Goal: Transaction & Acquisition: Purchase product/service

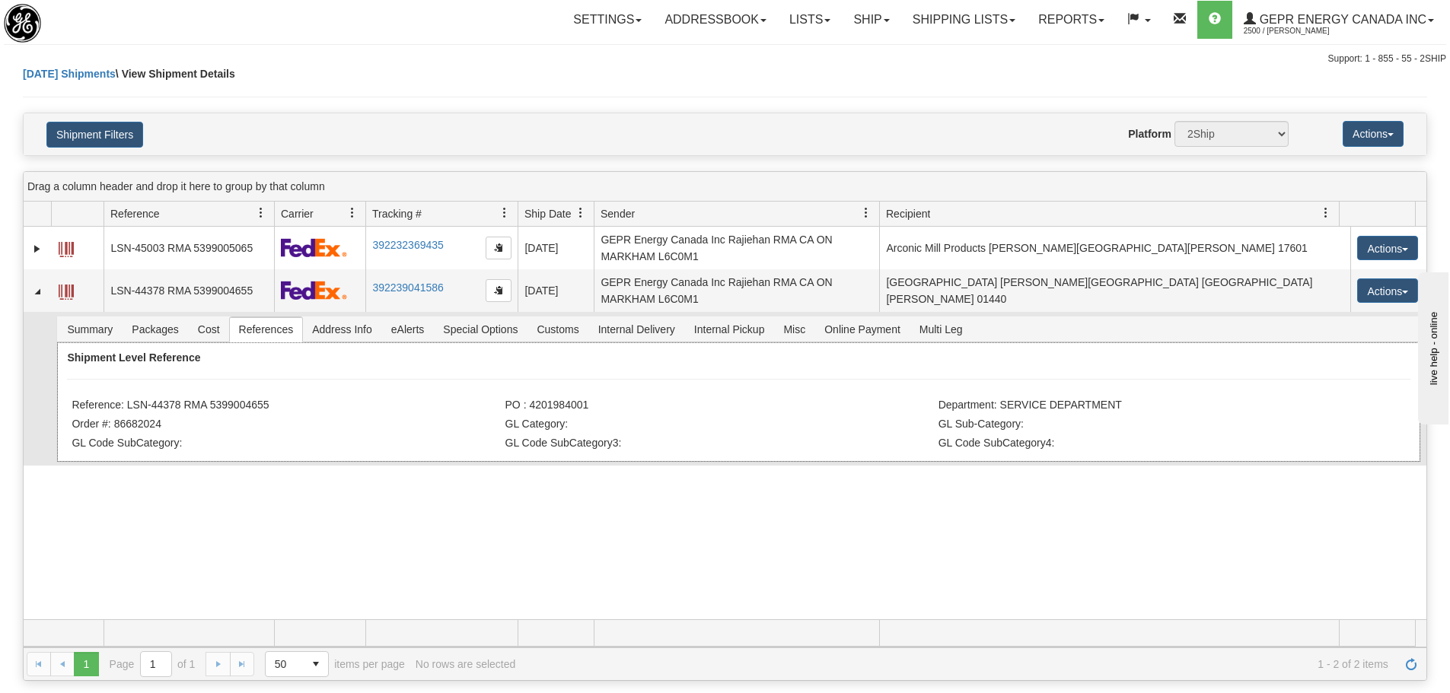
click at [333, 380] on div "Shipment Level Reference Reference: LSN-44378 RMA 5399004655 PO : 4201984001 De…" at bounding box center [738, 401] width 1362 height 119
click at [275, 406] on li "Reference: LSN-44378 RMA 5399004655" at bounding box center [286, 406] width 429 height 15
drag, startPoint x: 247, startPoint y: 400, endPoint x: 210, endPoint y: 404, distance: 36.8
click at [210, 404] on li "Reference: LSN-44378 RMA 5399004655" at bounding box center [286, 406] width 429 height 15
copy li "5399004655"
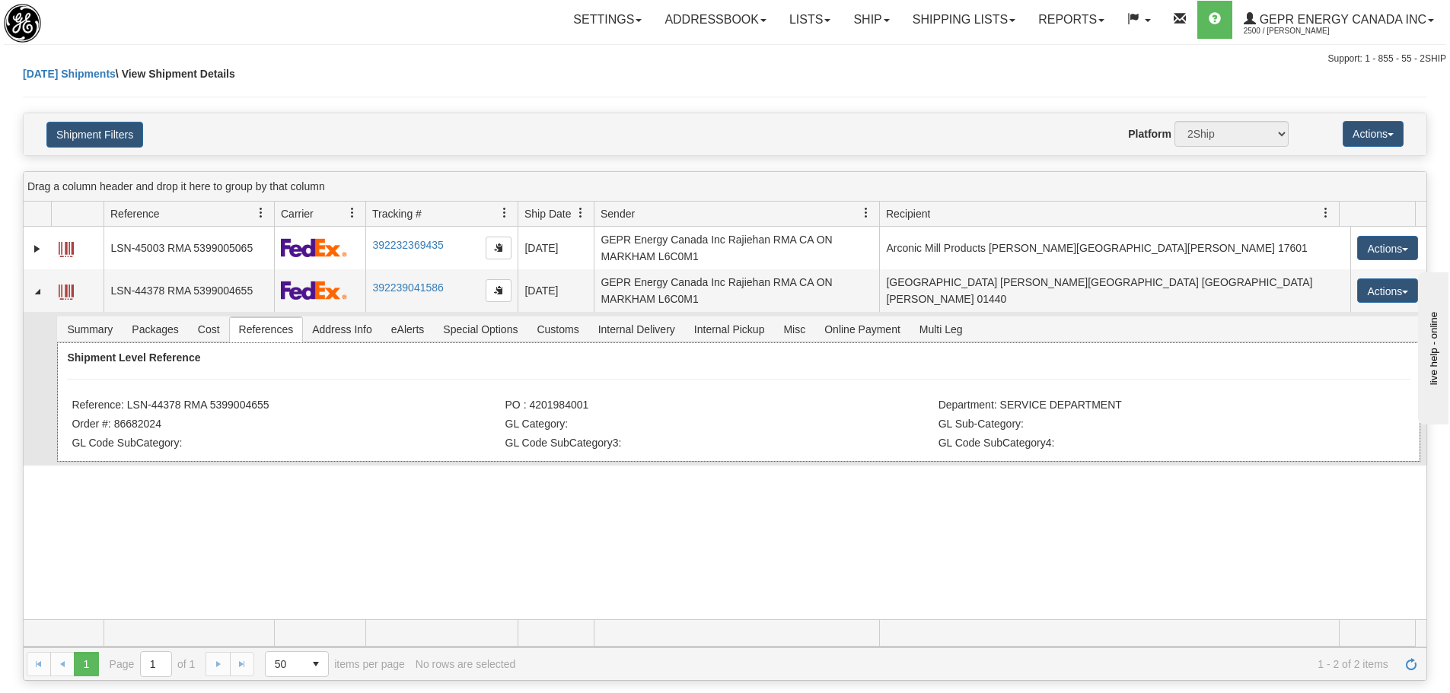
click at [174, 402] on li "Reference: LSN-44378 RMA 5399004655" at bounding box center [286, 406] width 429 height 15
drag, startPoint x: 180, startPoint y: 407, endPoint x: 126, endPoint y: 402, distance: 55.1
click at [126, 402] on li "Reference: LSN-44378 RMA 5399004655" at bounding box center [286, 406] width 429 height 15
copy li "LSN-44378"
click at [210, 403] on li "Reference: LSN-44378 RMA 5399004655" at bounding box center [286, 406] width 429 height 15
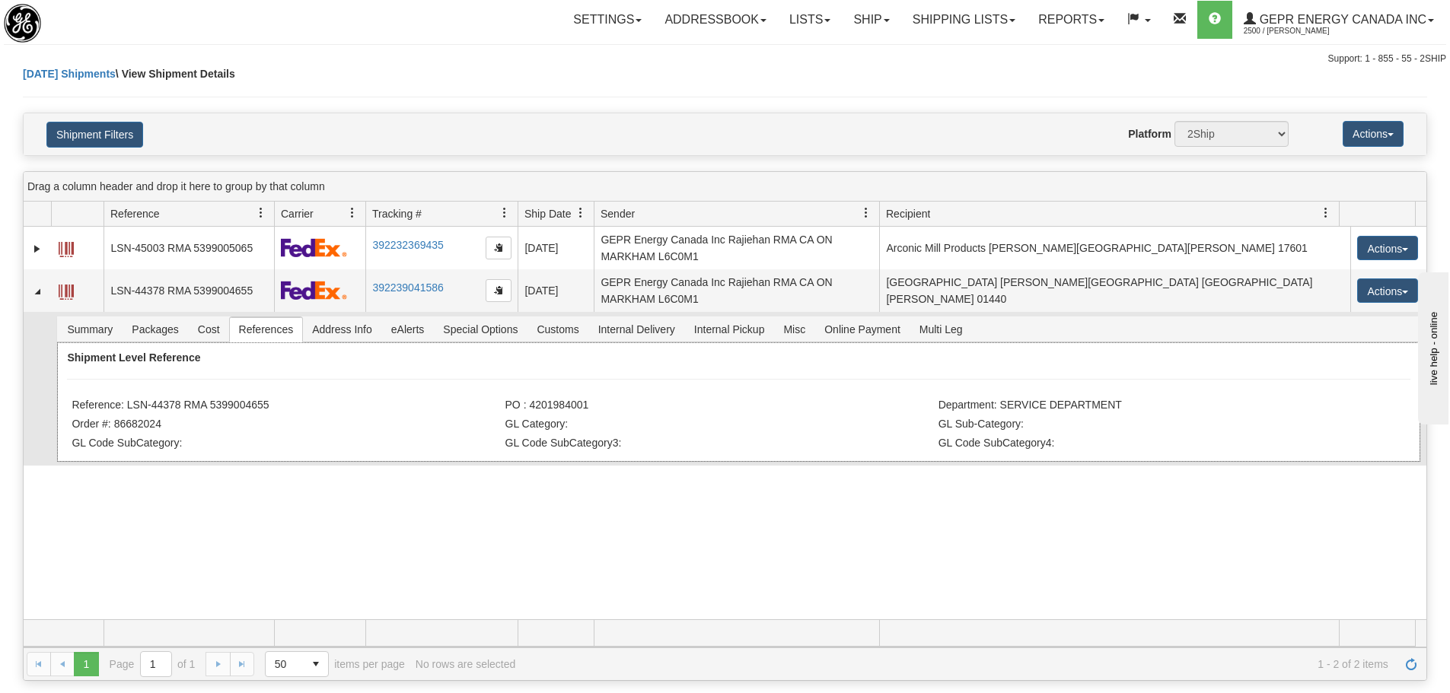
drag, startPoint x: 272, startPoint y: 411, endPoint x: 185, endPoint y: 406, distance: 87.7
click at [185, 406] on li "Reference: LSN-44378 RMA 5399004655" at bounding box center [286, 406] width 429 height 15
copy li "RMA 5399004655"
drag, startPoint x: 588, startPoint y: 406, endPoint x: 527, endPoint y: 409, distance: 61.0
click at [527, 409] on li "PO : 4201984001" at bounding box center [719, 406] width 429 height 15
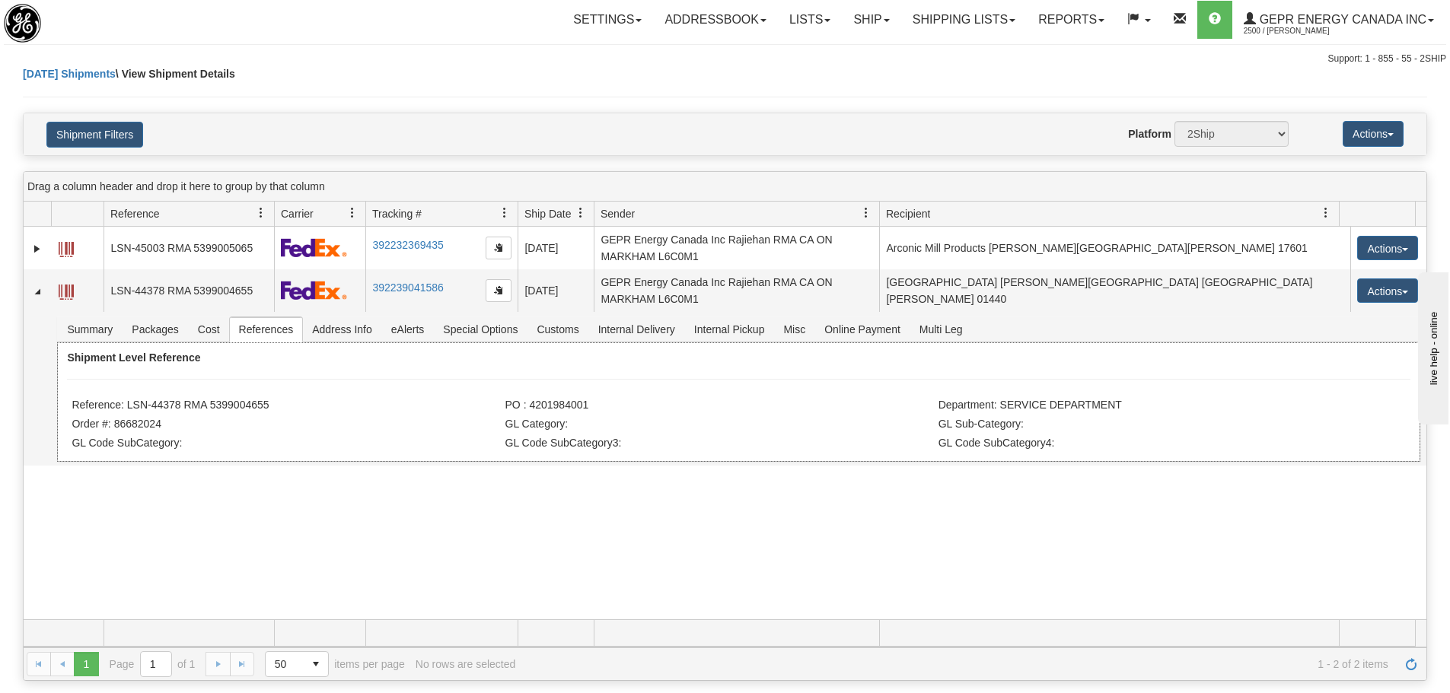
copy li "4201984001"
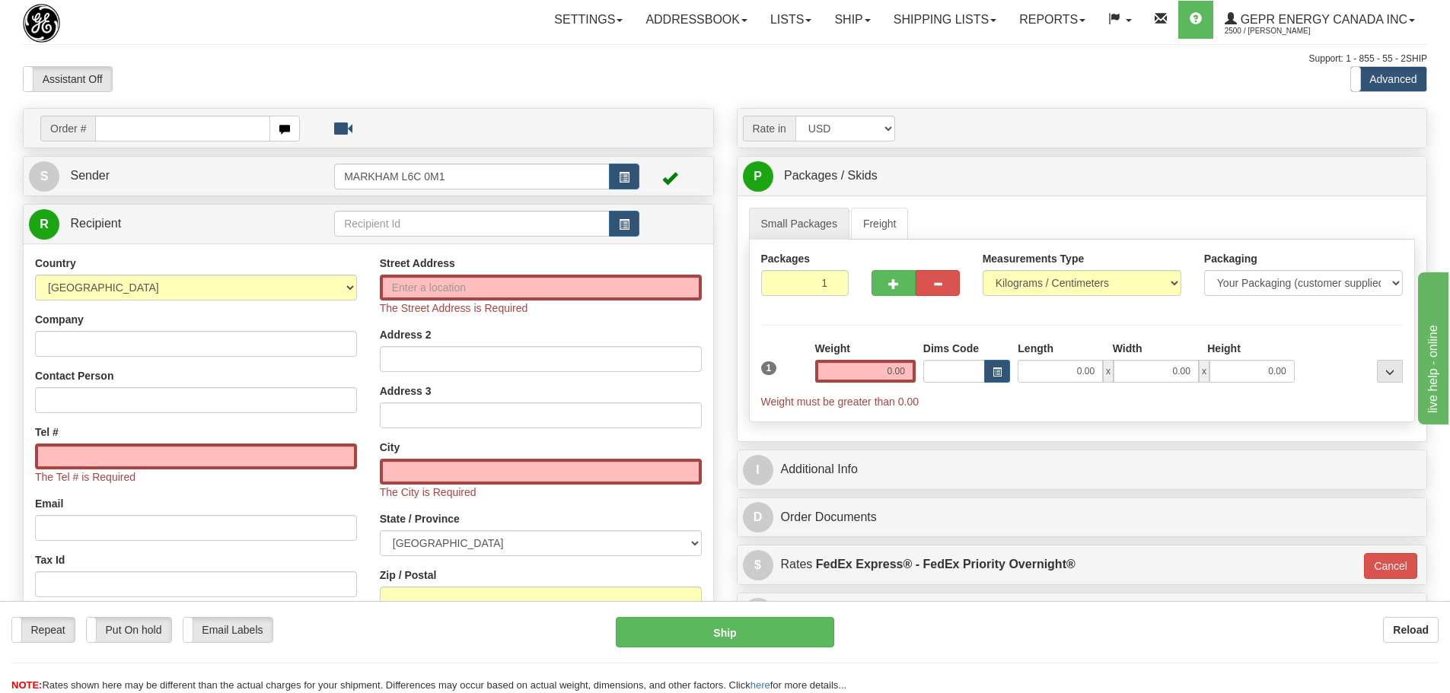
click at [269, 70] on div "Assistant On Assistant Off Do a return Do a return" at bounding box center [308, 79] width 594 height 26
click at [284, 280] on select "AFGHANISTAN ALAND ISLANDS ALBANIA ALGERIA AMERICAN SAMOA ANDORRA ANGOLA ANGUILL…" at bounding box center [196, 288] width 322 height 26
select select "US"
click at [35, 275] on select "AFGHANISTAN ALAND ISLANDS ALBANIA ALGERIA AMERICAN SAMOA ANDORRA ANGOLA ANGUILL…" at bounding box center [196, 288] width 322 height 26
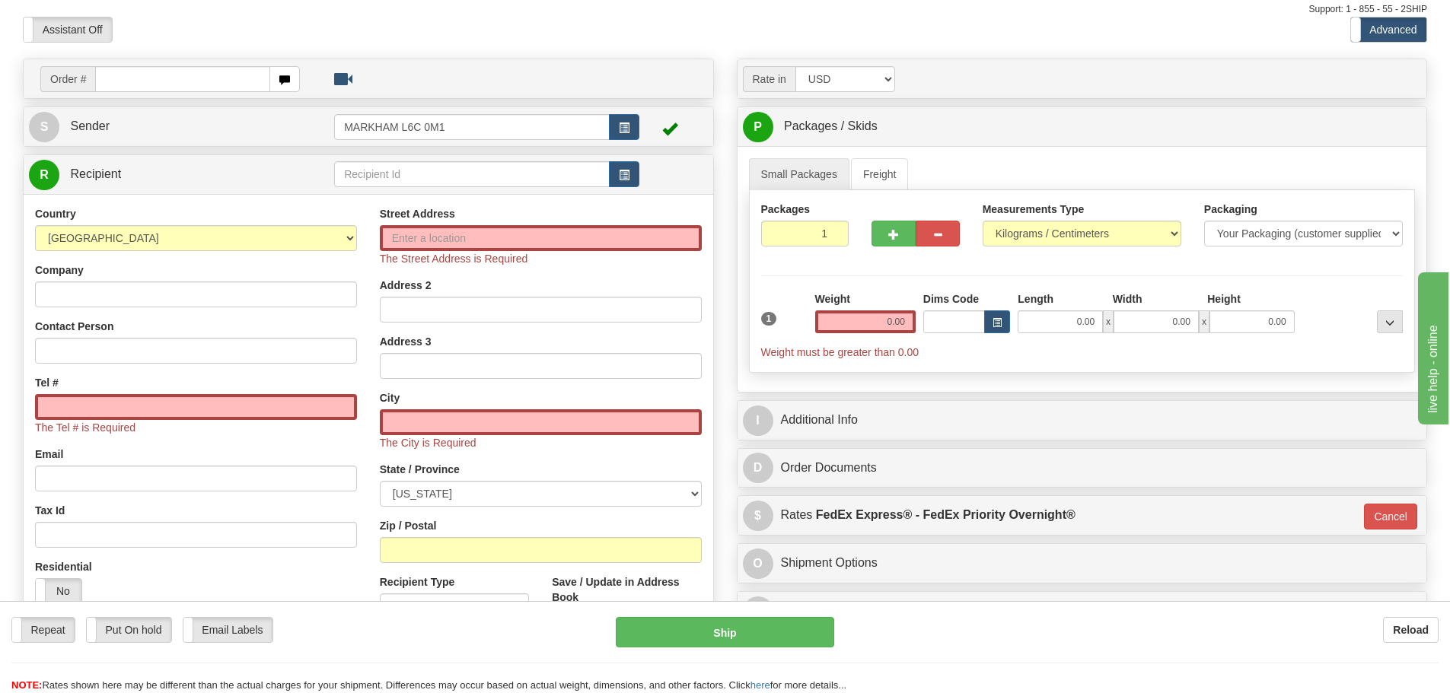
scroll to position [76, 0]
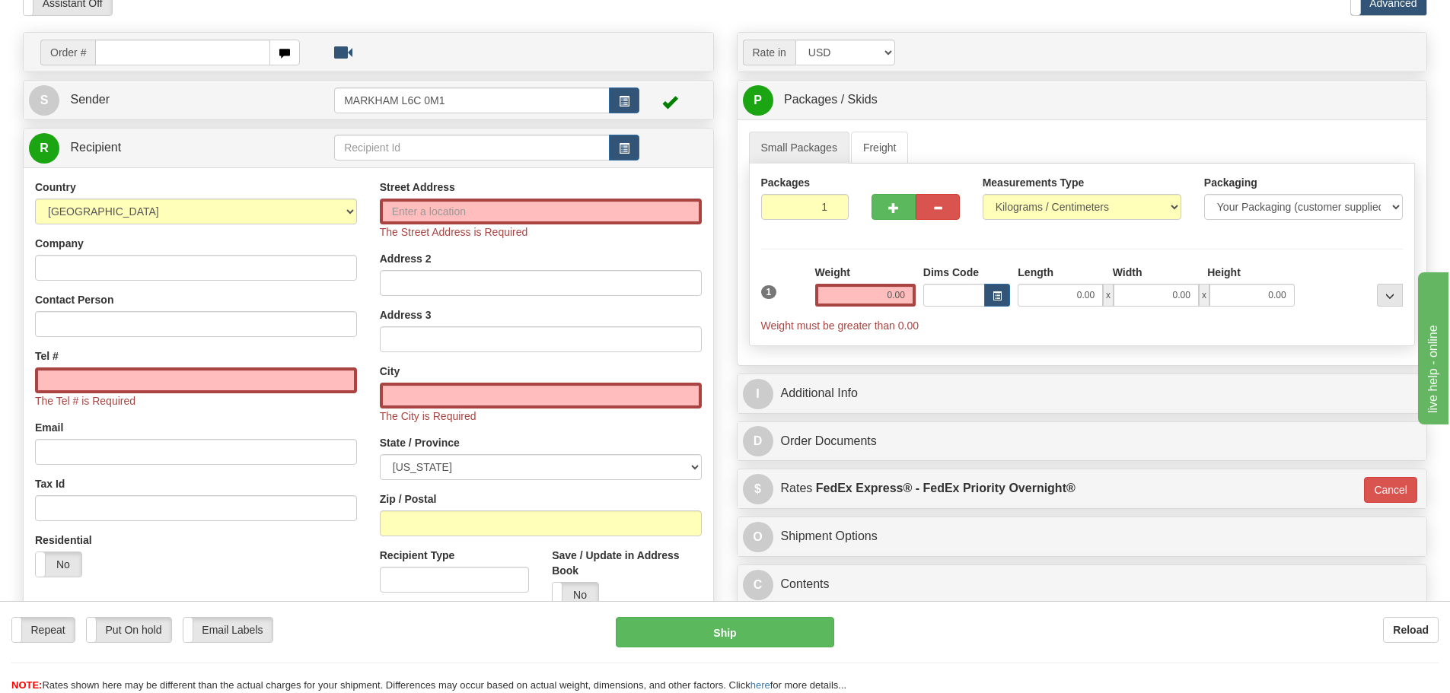
click at [414, 510] on div "Zip / Postal" at bounding box center [541, 514] width 322 height 45
drag, startPoint x: 402, startPoint y: 515, endPoint x: 402, endPoint y: 529, distance: 13.7
click at [402, 515] on input "Zip / Postal" at bounding box center [541, 524] width 322 height 26
paste input "77075"
type input "77075"
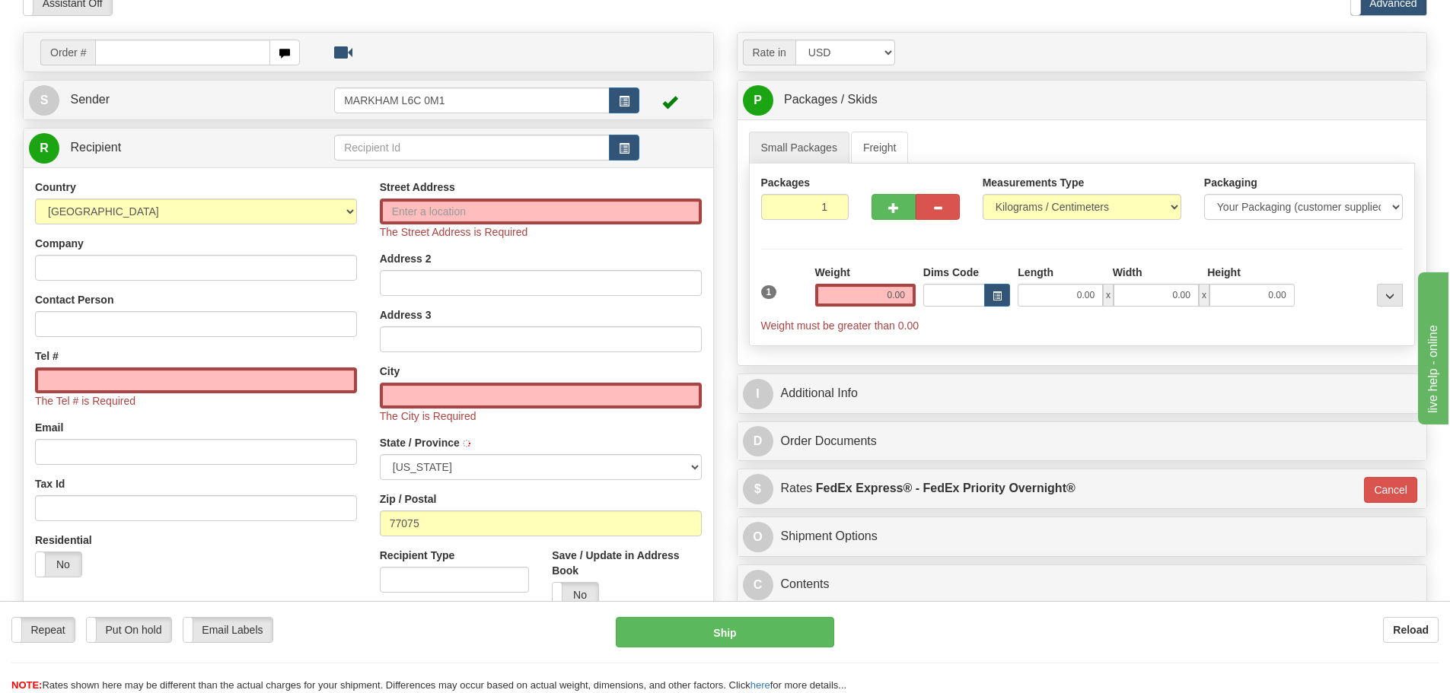
click at [374, 475] on div "Street Address The Street Address is Required Address 2 Address 3 City The City…" at bounding box center [540, 400] width 345 height 440
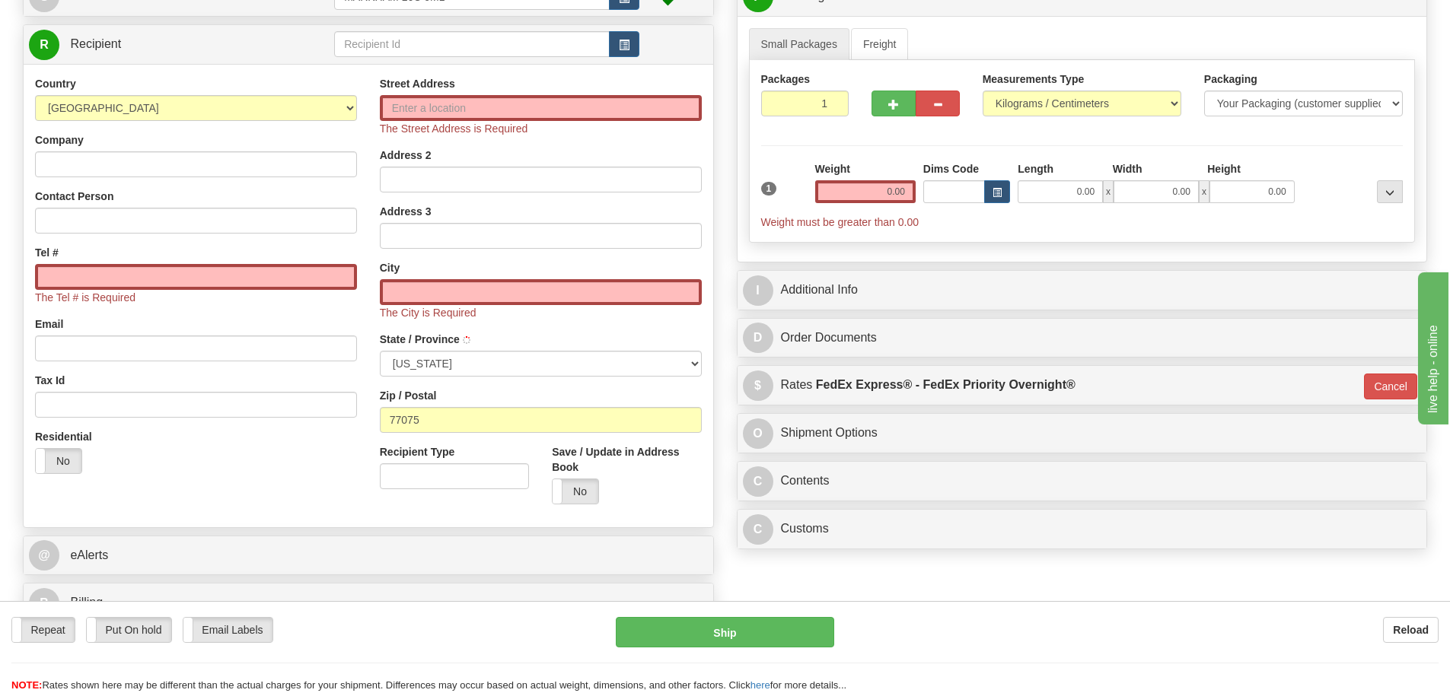
scroll to position [152, 0]
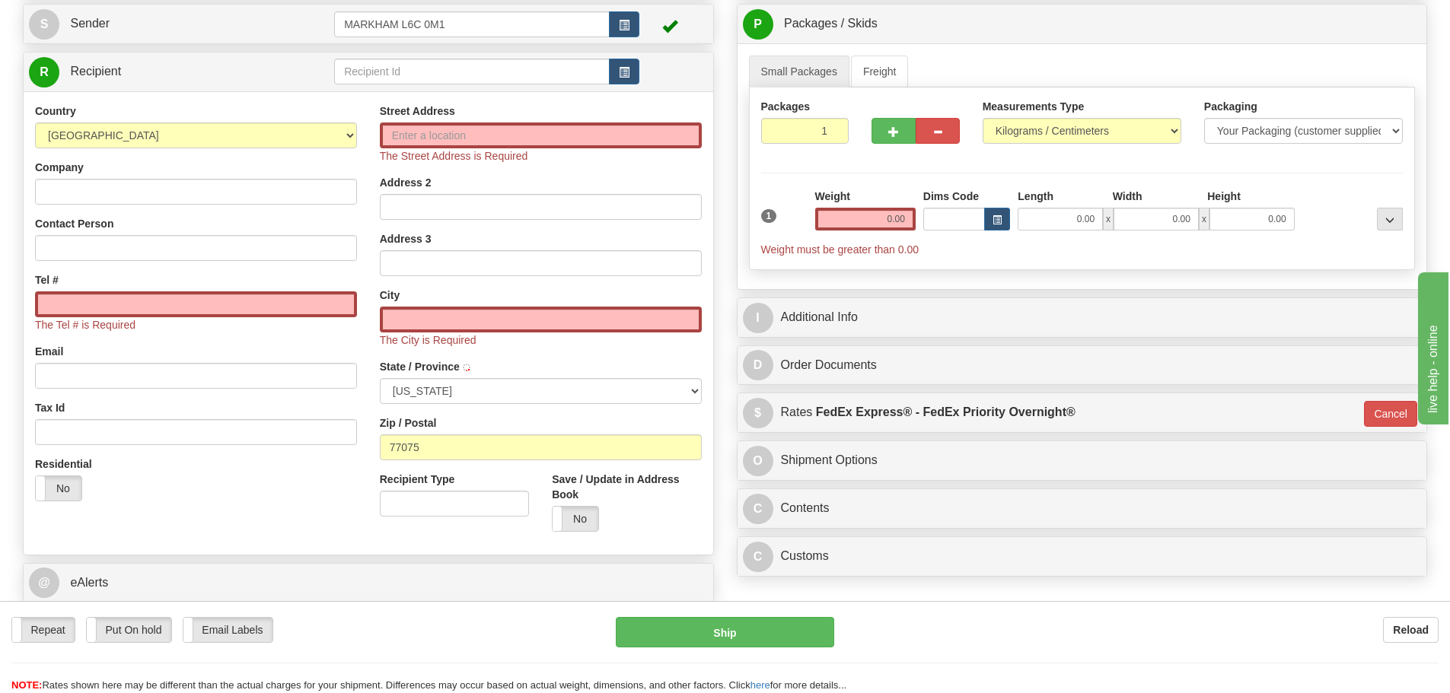
click at [358, 371] on div "Country AFGHANISTAN ALAND ISLANDS ALBANIA ALGERIA AMERICAN SAMOA ANDORRA ANGOLA…" at bounding box center [196, 308] width 345 height 409
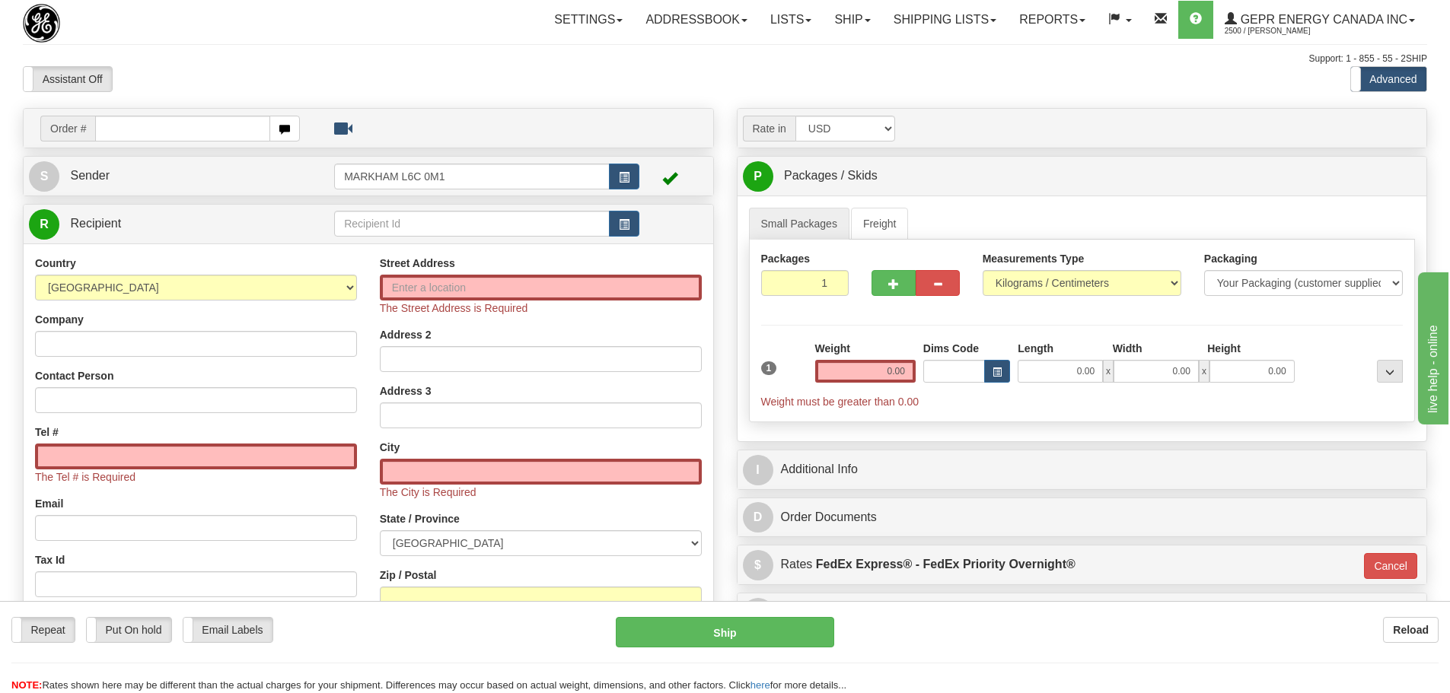
click at [431, 48] on div "Toggle navigation Settings Shipping Preferences Fields Preferences New" at bounding box center [725, 444] width 1450 height 888
click at [197, 295] on select "[GEOGRAPHIC_DATA] [GEOGRAPHIC_DATA] [GEOGRAPHIC_DATA] [GEOGRAPHIC_DATA] [US_STA…" at bounding box center [196, 288] width 322 height 26
select select "US"
click at [35, 275] on select "[GEOGRAPHIC_DATA] [GEOGRAPHIC_DATA] [GEOGRAPHIC_DATA] [GEOGRAPHIC_DATA] [US_STA…" at bounding box center [196, 288] width 322 height 26
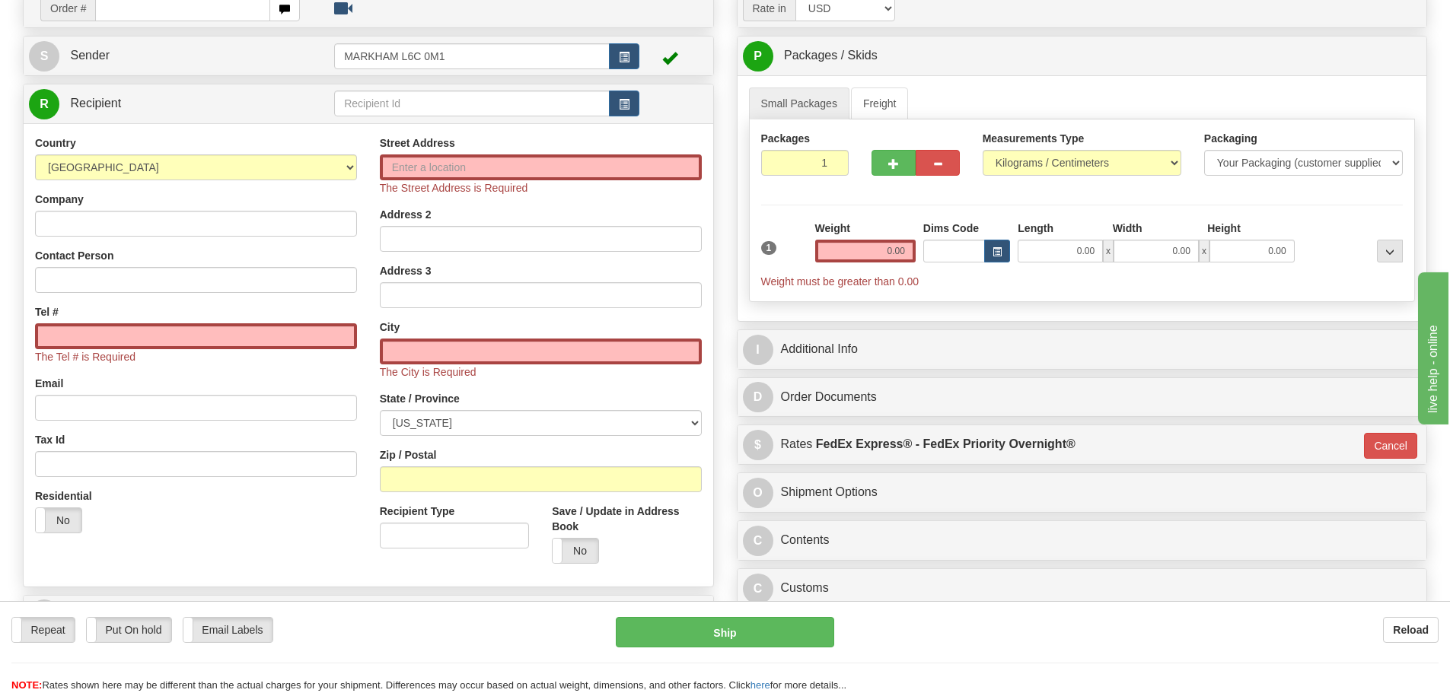
scroll to position [152, 0]
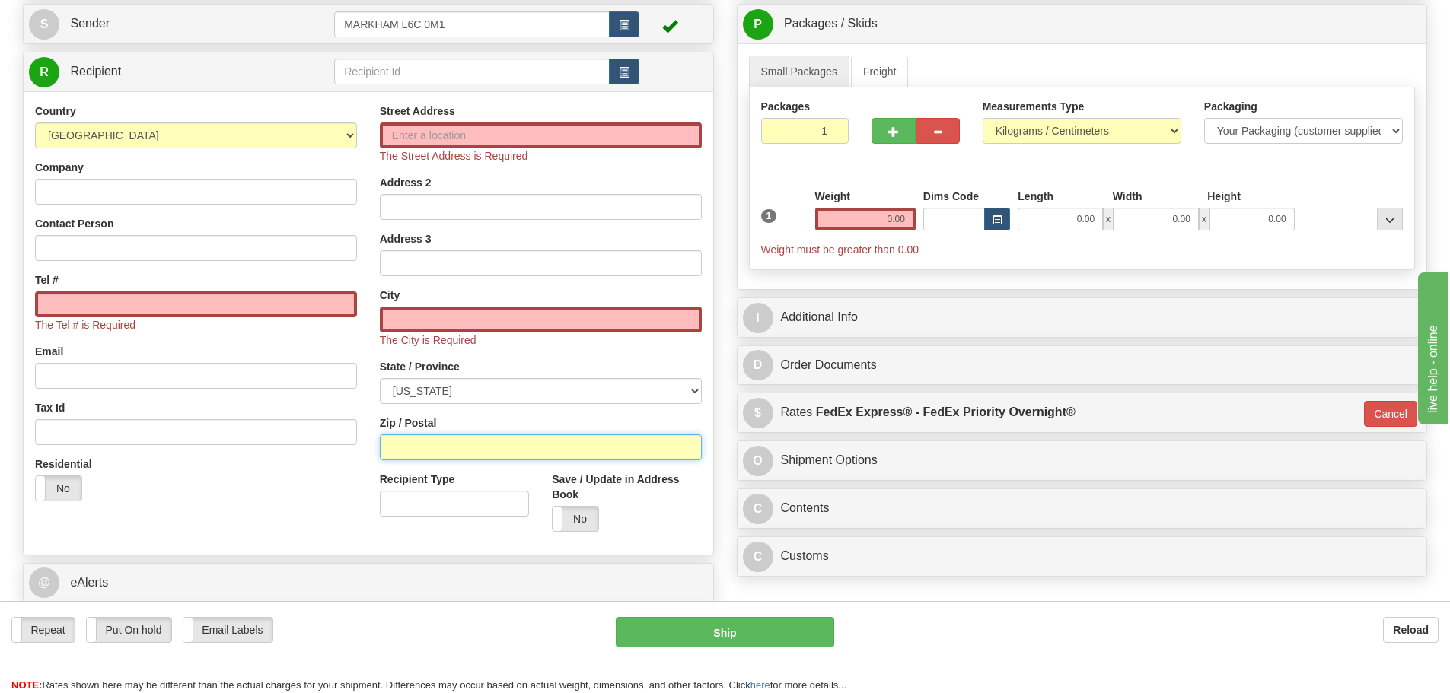
click at [502, 446] on input "Zip / Postal" at bounding box center [541, 448] width 322 height 26
paste input "77075"
type input "77075"
click at [374, 397] on div "Street Address The Street Address is Required Address 2 Address 3 City The City…" at bounding box center [540, 324] width 345 height 440
type input "HOUSTON"
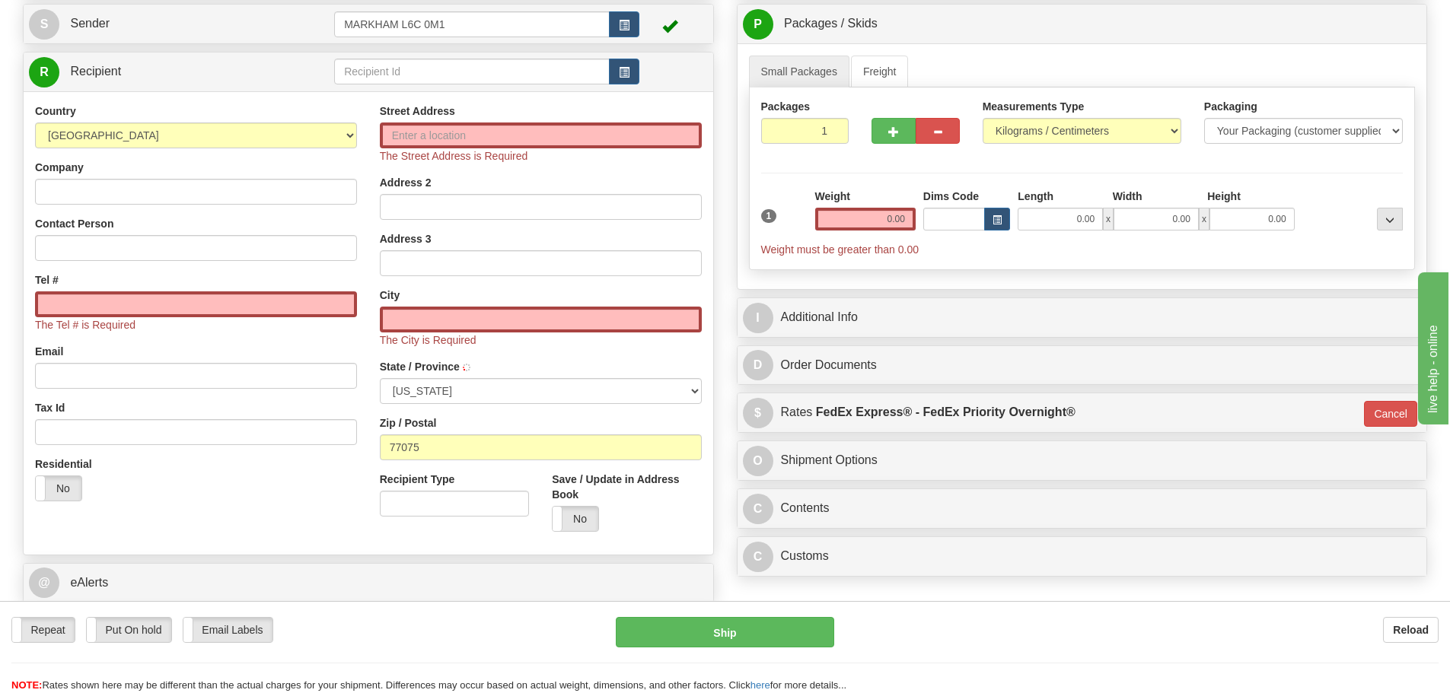
select select "[GEOGRAPHIC_DATA]"
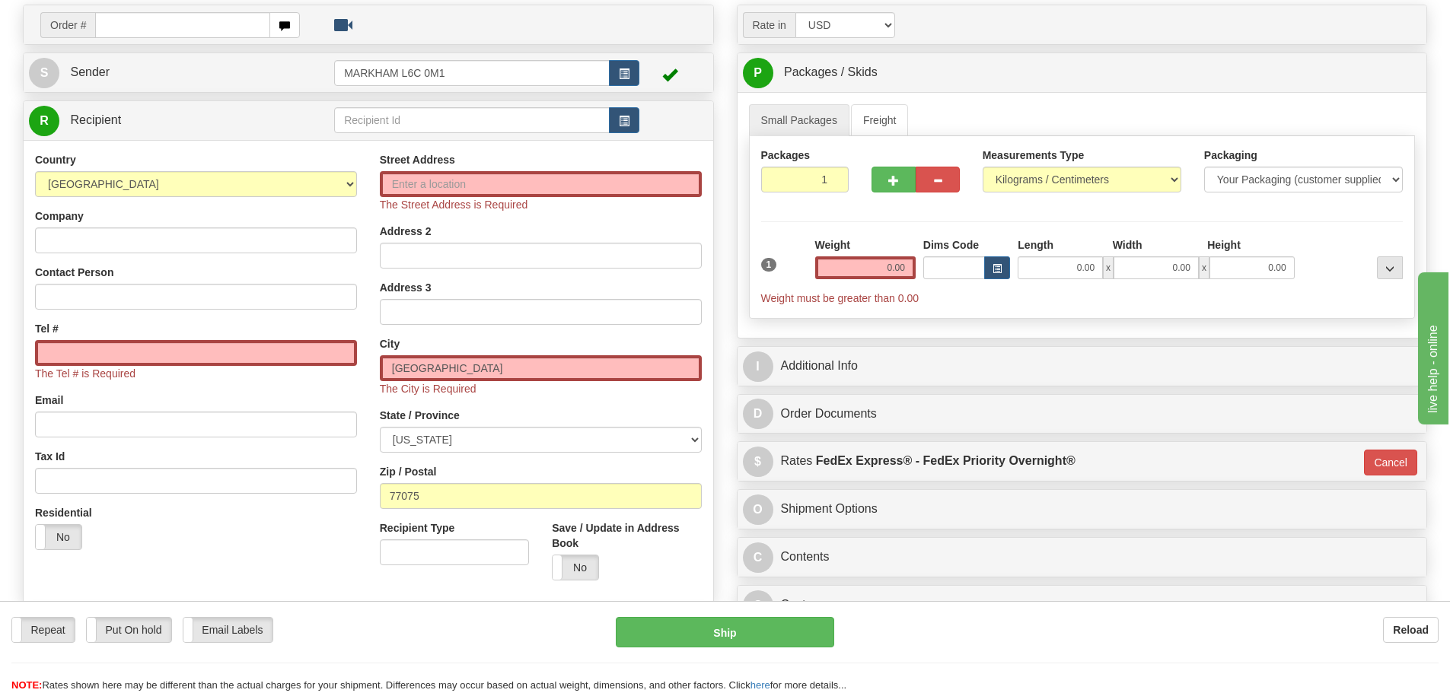
scroll to position [76, 0]
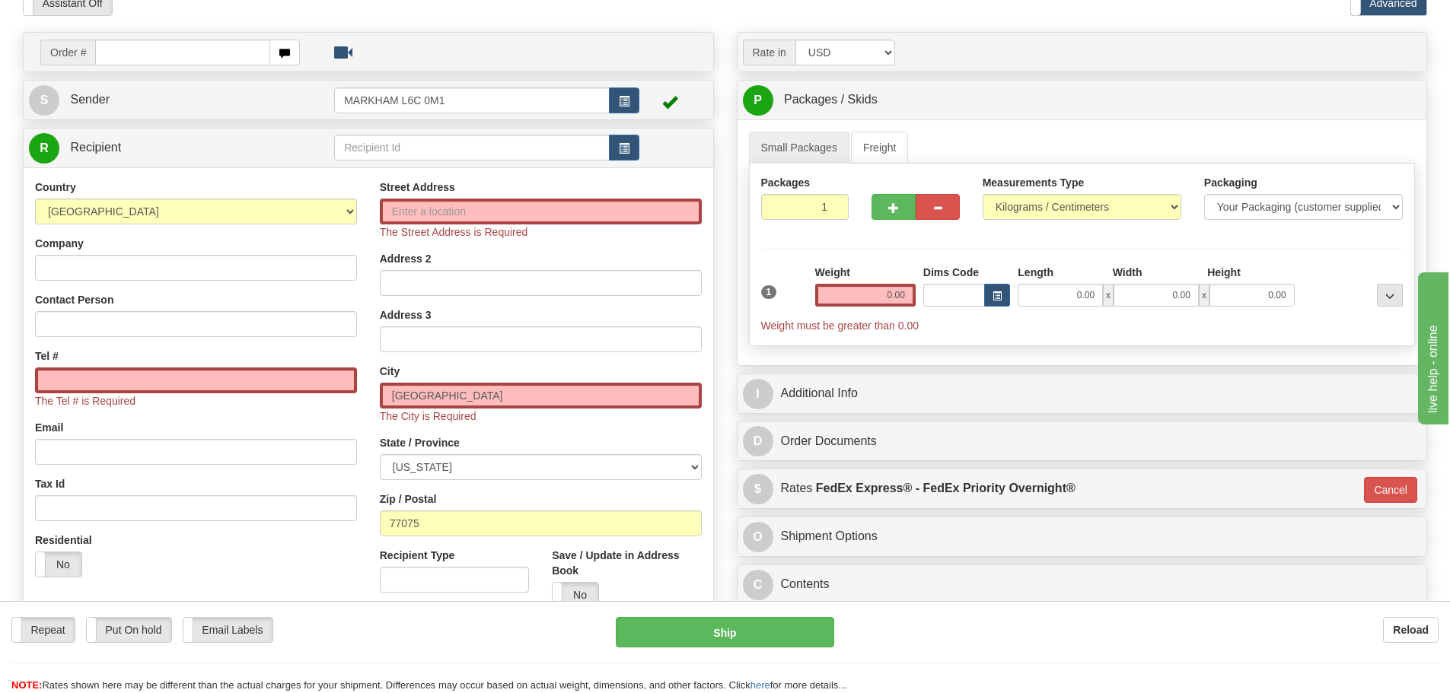
click at [377, 352] on div "Street Address The Street Address is Required Address 2 Address 3 City HOUSTON …" at bounding box center [540, 400] width 345 height 440
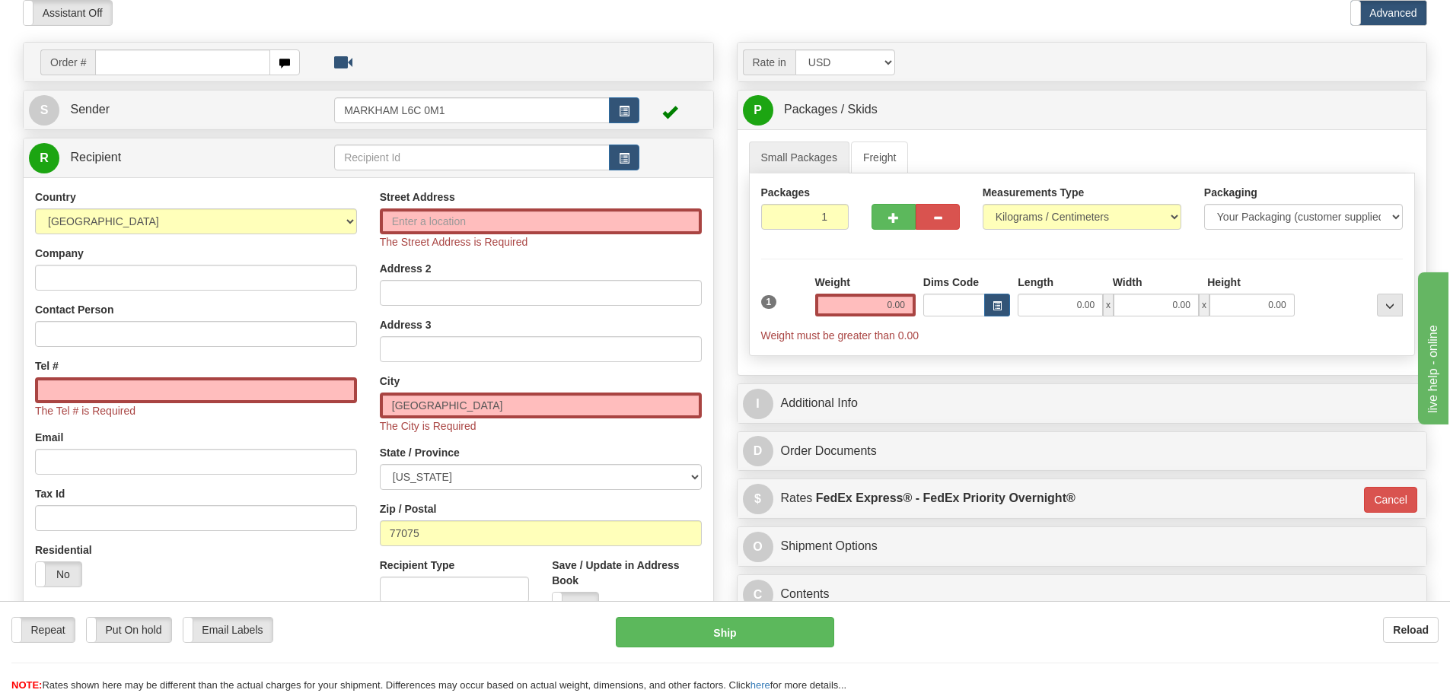
scroll to position [0, 0]
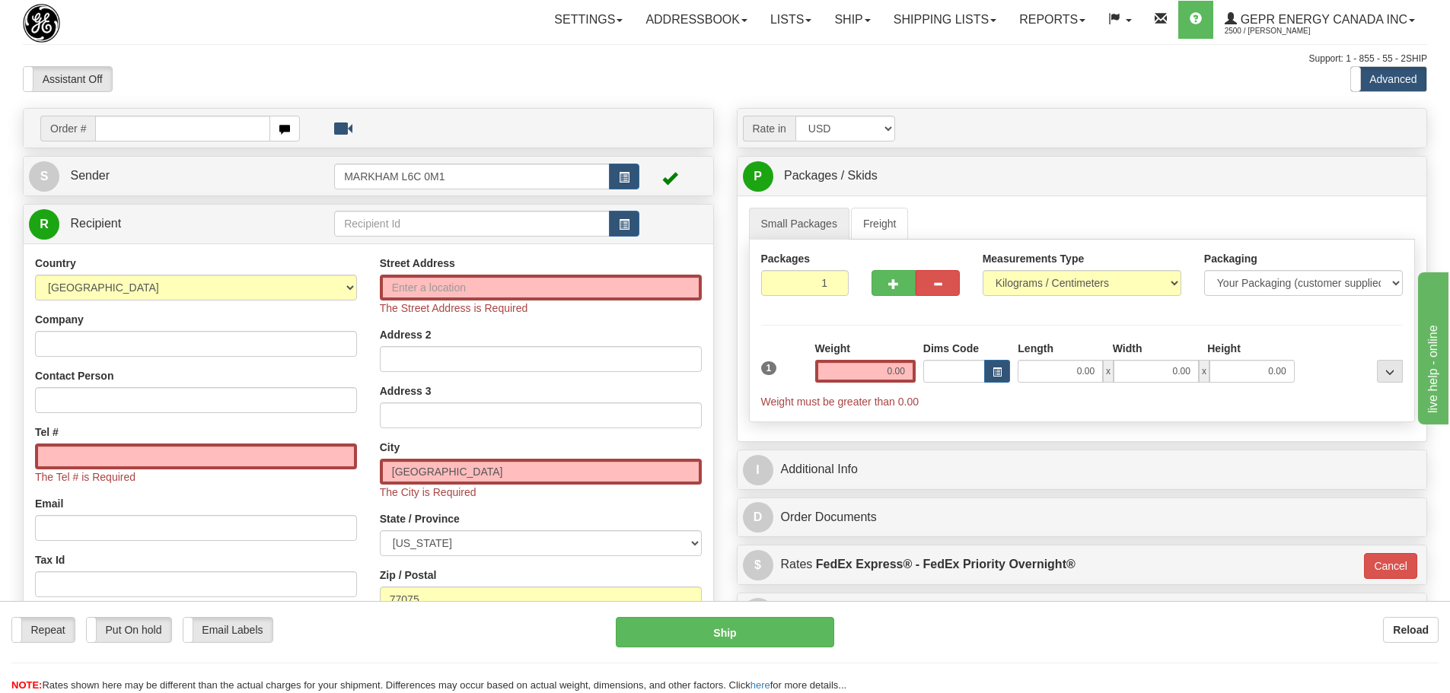
click at [590, 65] on div "Support: 1 - 855 - 55 - 2SHIP" at bounding box center [725, 59] width 1404 height 13
drag, startPoint x: 859, startPoint y: 361, endPoint x: 867, endPoint y: 365, distance: 8.9
click at [859, 361] on input "0.00" at bounding box center [865, 371] width 100 height 23
click at [878, 381] on input "text" at bounding box center [865, 371] width 100 height 23
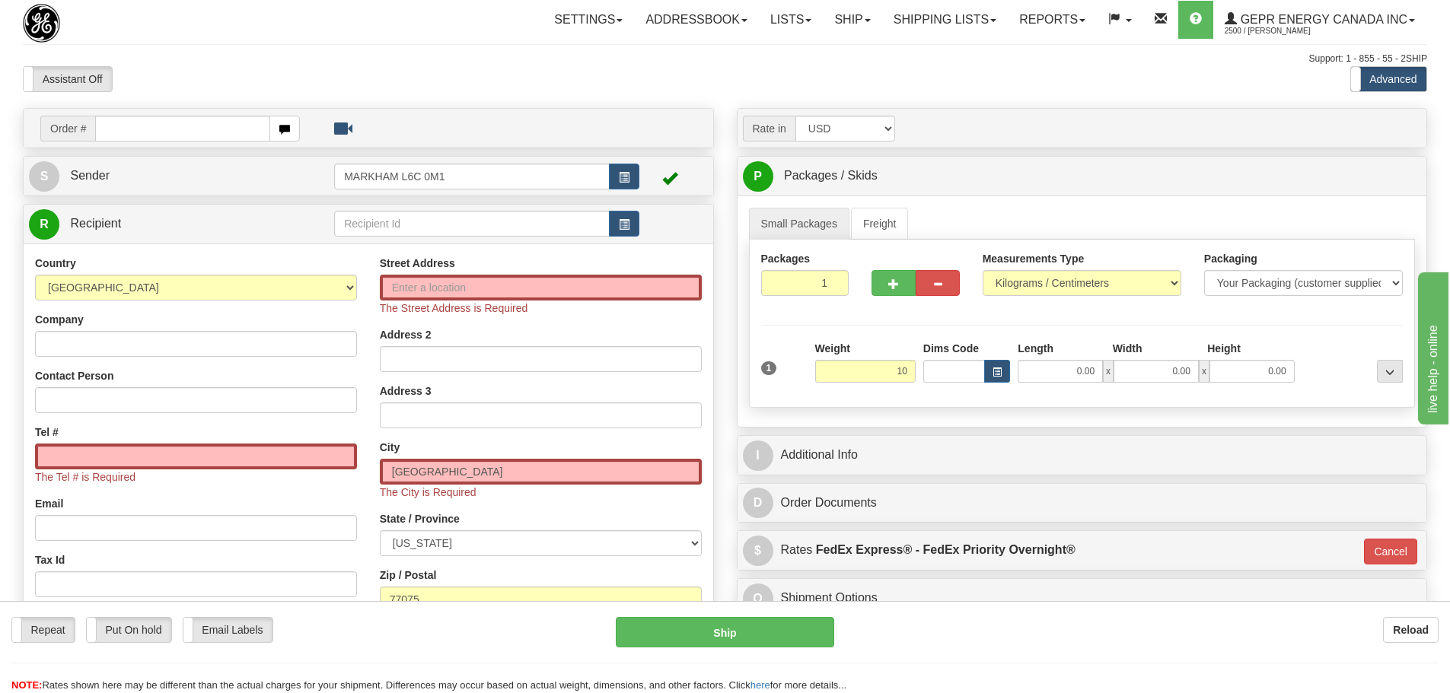
type input "10.00"
type input "01"
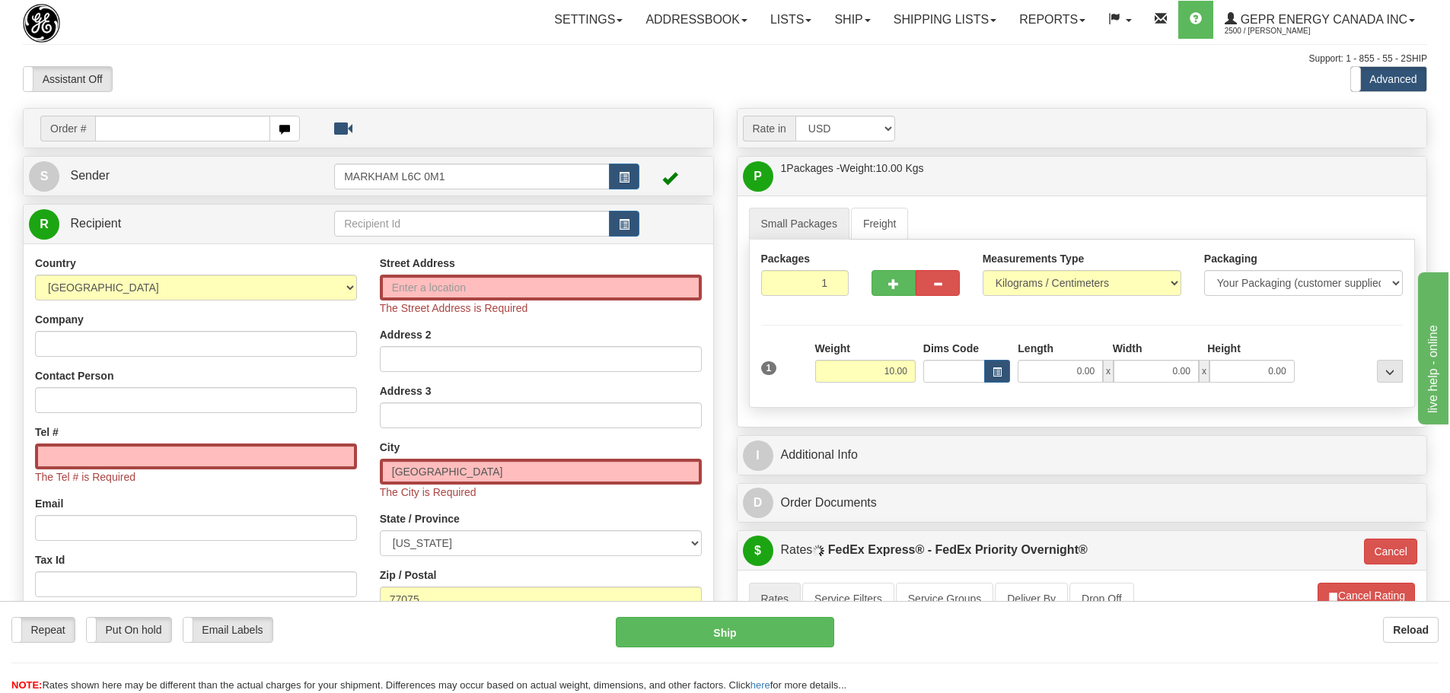
click at [887, 330] on div "Packages 1 1 Measurements Type" at bounding box center [1082, 324] width 667 height 168
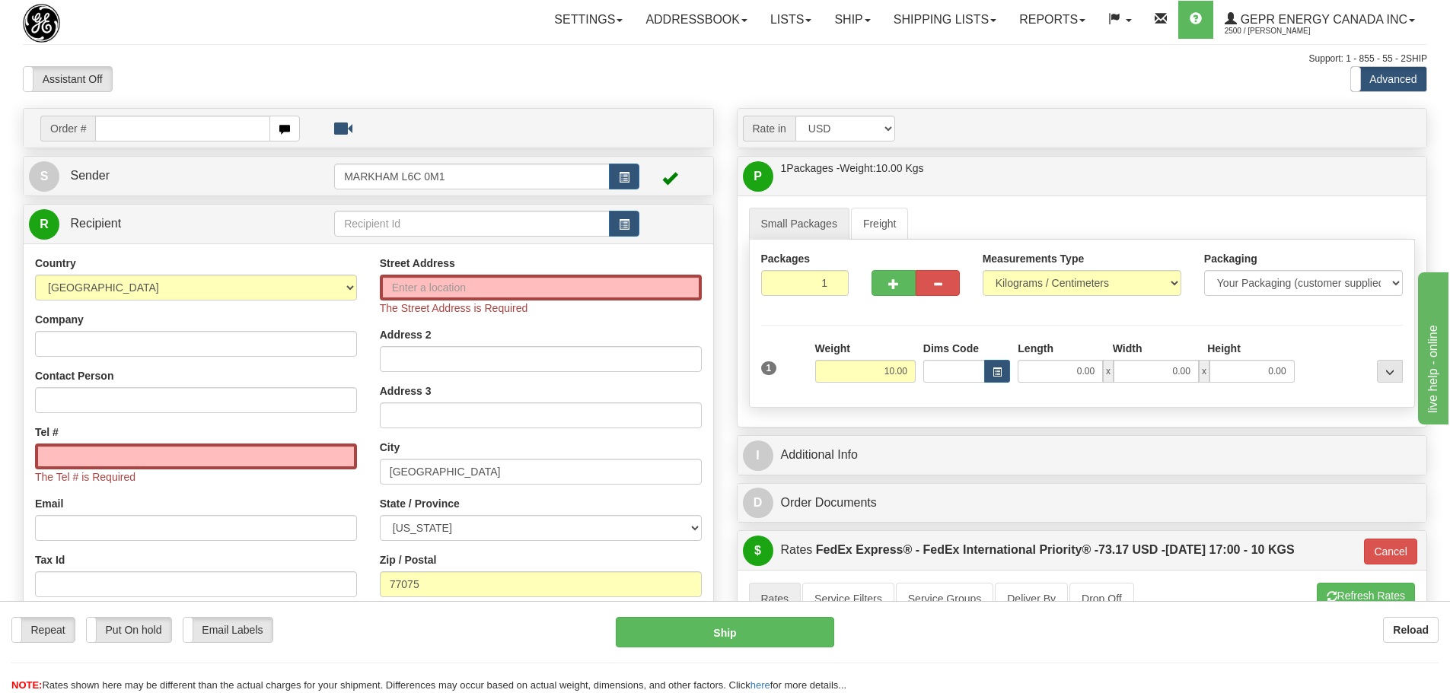
click at [952, 94] on div "Toggle navigation Settings Shipping Preferences Fields Preferences New" at bounding box center [725, 586] width 1450 height 1173
click at [493, 81] on div "Assistant On Assistant Off Do a return Do a return" at bounding box center [308, 79] width 594 height 26
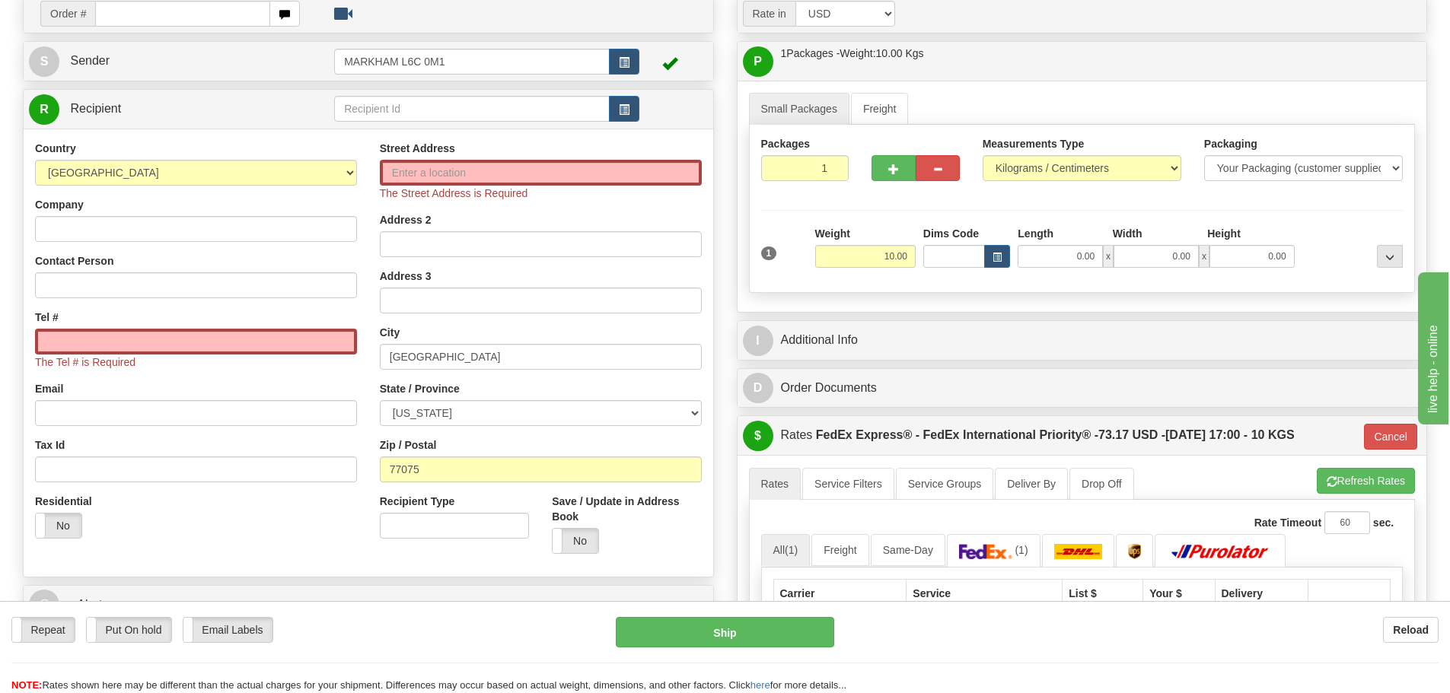
scroll to position [152, 0]
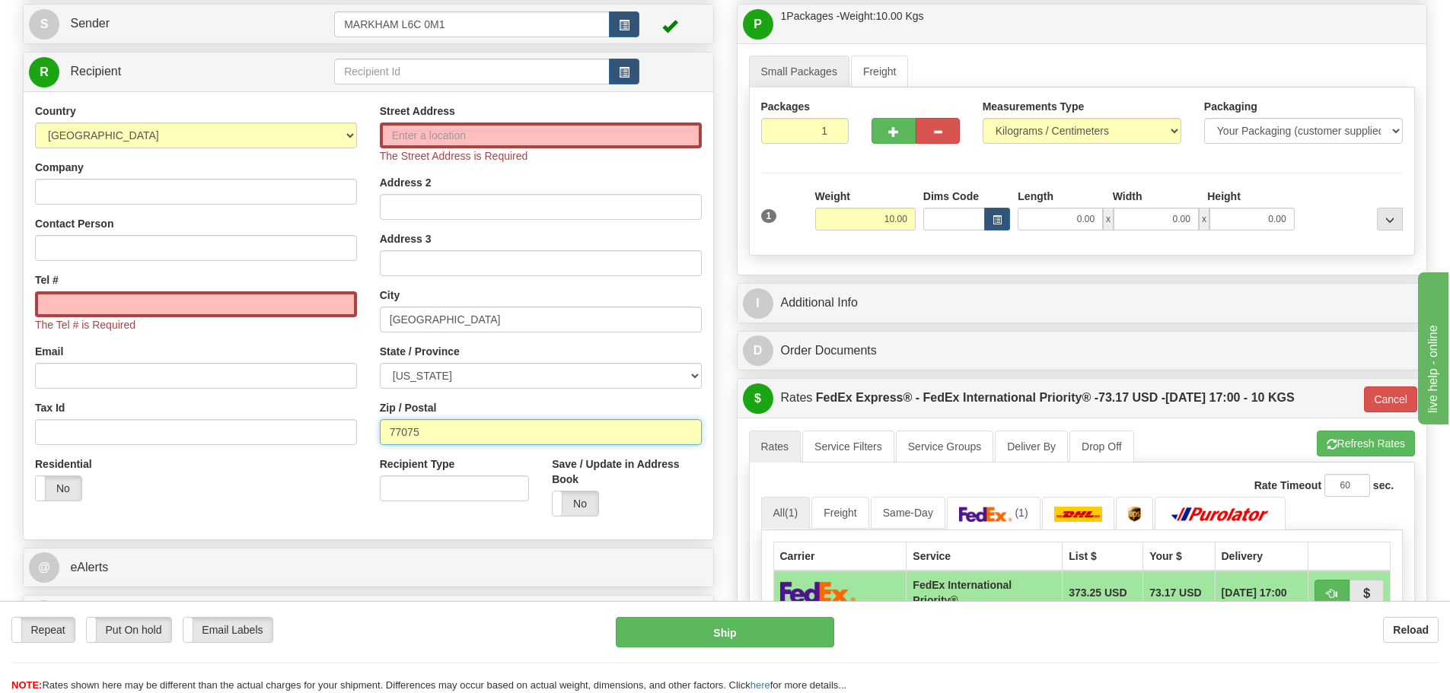
drag, startPoint x: 431, startPoint y: 440, endPoint x: 361, endPoint y: 440, distance: 70.0
click at [361, 441] on div "Country AFGHANISTAN ALAND ISLANDS ALBANIA ALGERIA AMERICAN SAMOA ANDORRA ANGOLA…" at bounding box center [369, 316] width 690 height 425
paste input "590"
type input "77590"
click at [371, 416] on div "Street Address The Street Address is Required Address 2 Address 3 City HOUSTON …" at bounding box center [540, 316] width 345 height 425
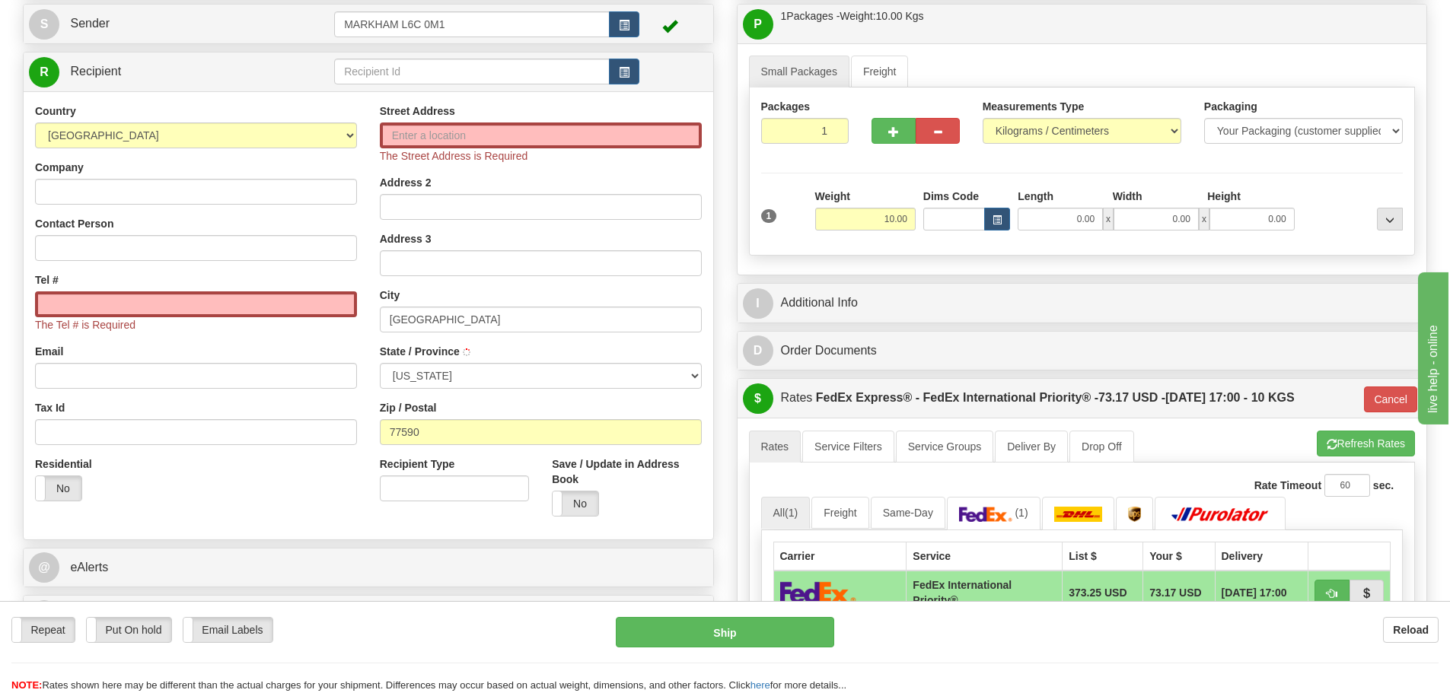
type input "01"
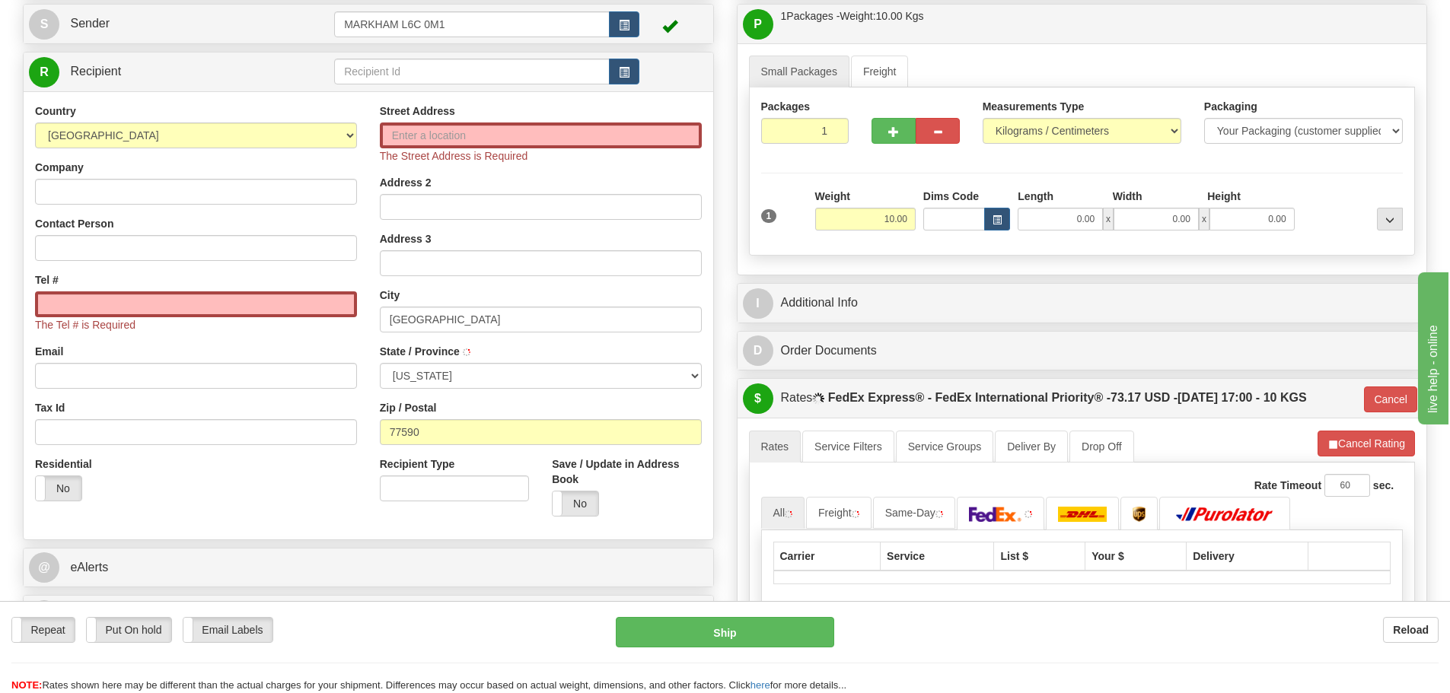
type input "[US_STATE][GEOGRAPHIC_DATA]"
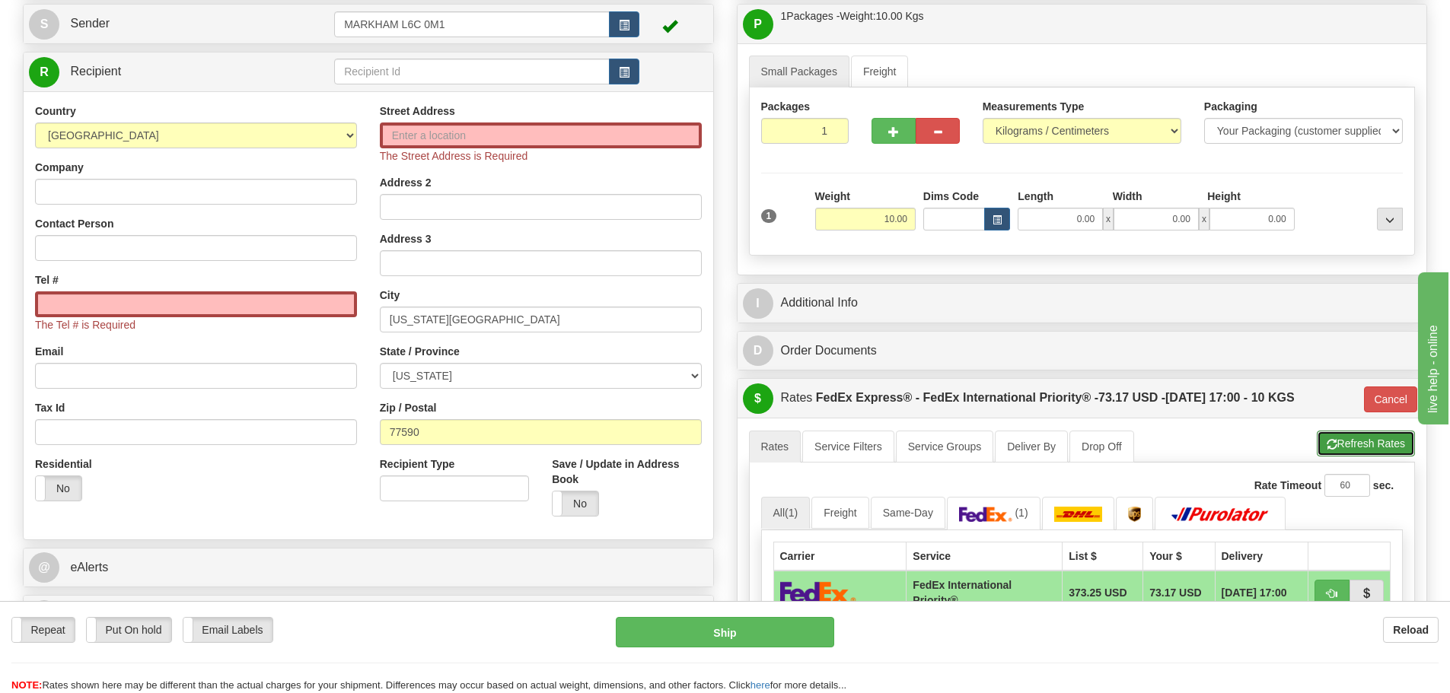
click at [1383, 453] on button "Refresh Rates" at bounding box center [1366, 444] width 98 height 26
type input "01"
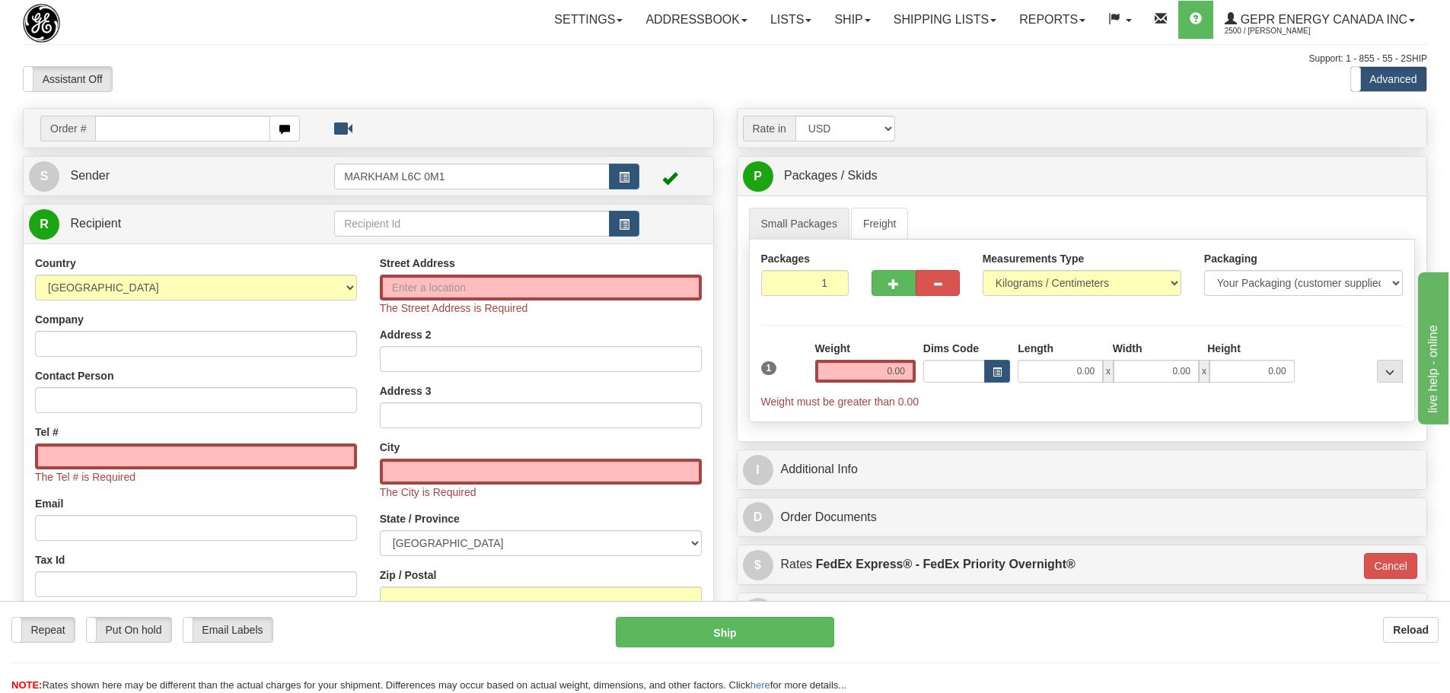
click at [192, 46] on div "Toggle navigation Settings Shipping Preferences Fields Preferences New" at bounding box center [725, 444] width 1450 height 888
click at [304, 294] on select "[GEOGRAPHIC_DATA] [GEOGRAPHIC_DATA] [GEOGRAPHIC_DATA] [GEOGRAPHIC_DATA] [US_STA…" at bounding box center [196, 288] width 322 height 26
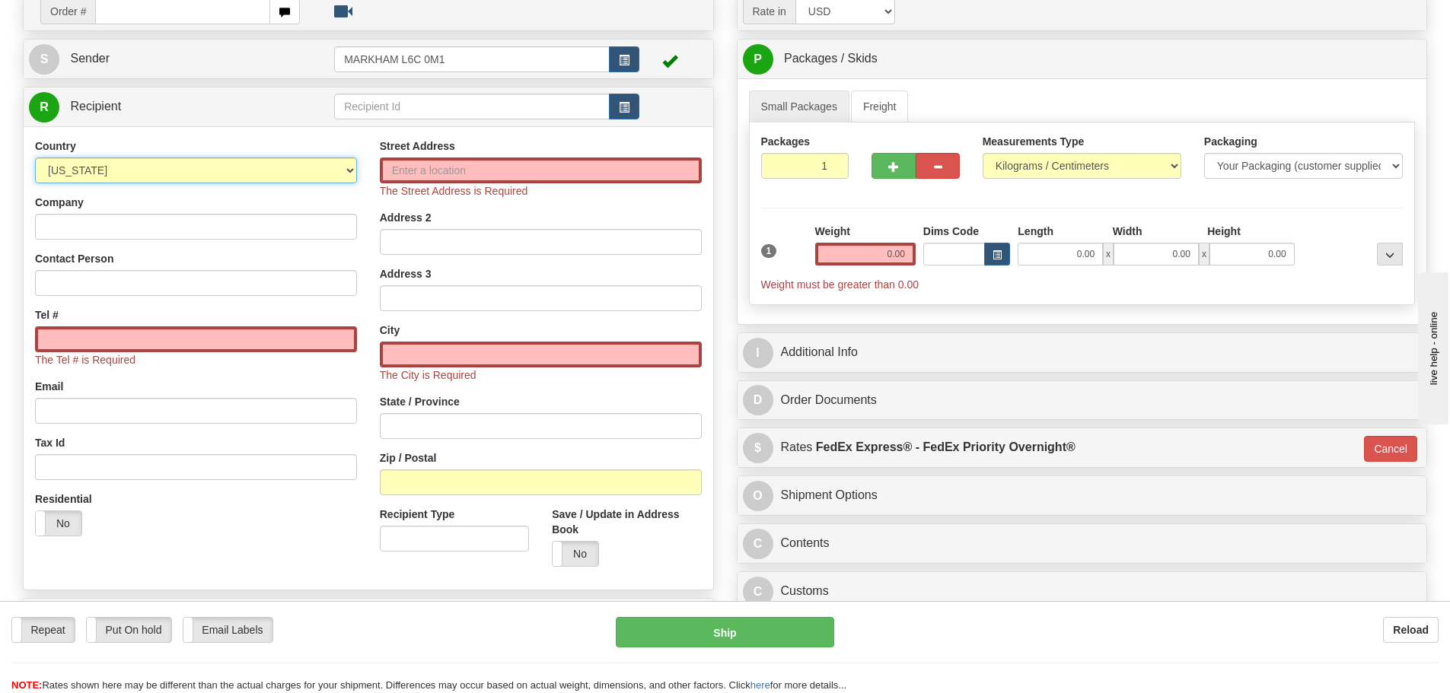
scroll to position [152, 0]
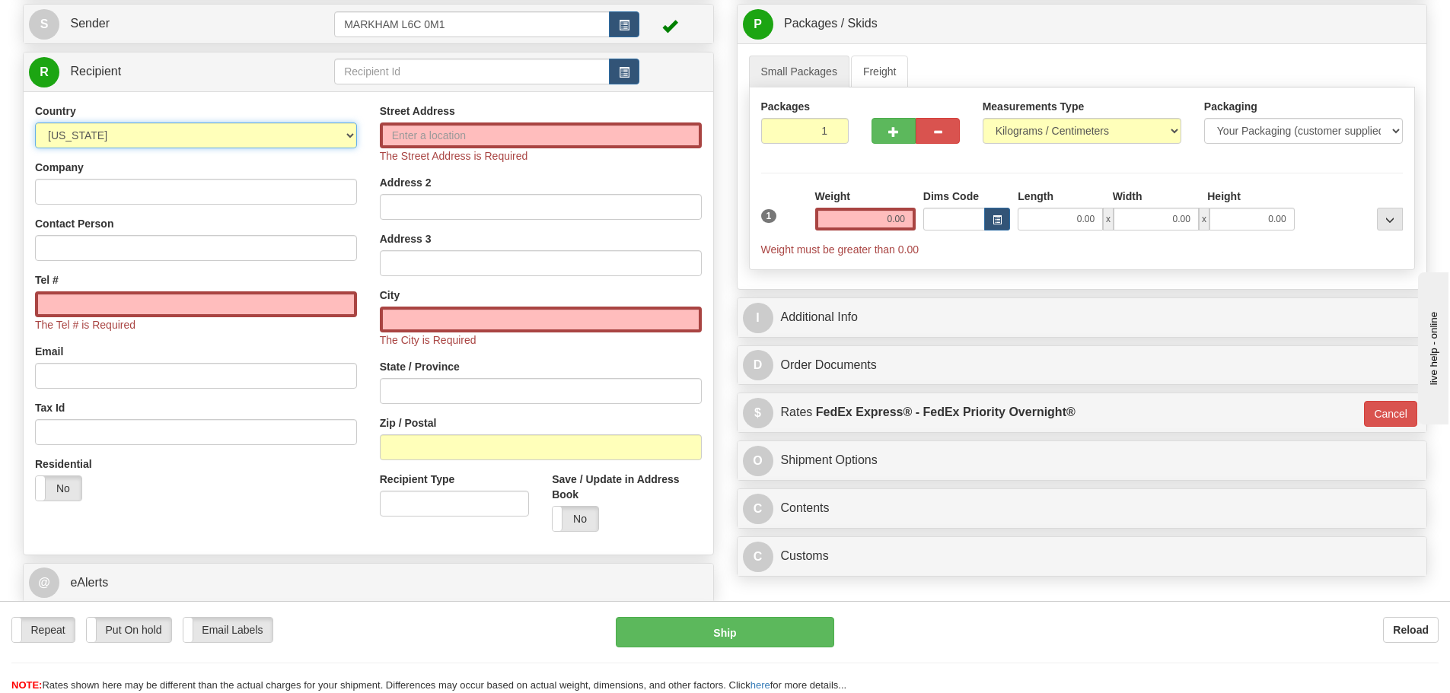
click at [178, 144] on select "[GEOGRAPHIC_DATA] [GEOGRAPHIC_DATA] [GEOGRAPHIC_DATA] [GEOGRAPHIC_DATA] [US_STA…" at bounding box center [196, 136] width 322 height 26
select select "US"
click at [35, 123] on select "[GEOGRAPHIC_DATA] [GEOGRAPHIC_DATA] [GEOGRAPHIC_DATA] [GEOGRAPHIC_DATA] [US_STA…" at bounding box center [196, 136] width 322 height 26
click at [385, 456] on input "Zip / Postal" at bounding box center [541, 448] width 322 height 26
paste input "77590"
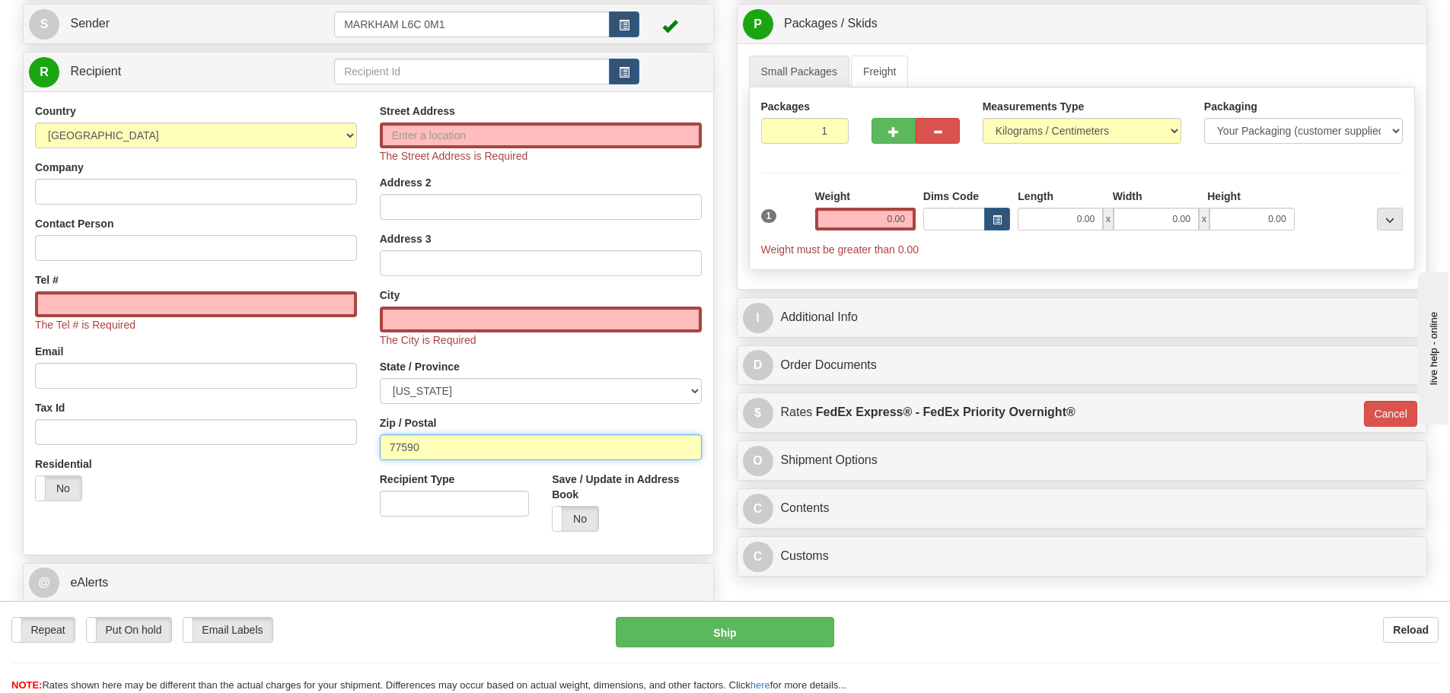
type input "77590"
click at [380, 413] on div "Street Address The Street Address is Required Address 2 Address 3 City The City…" at bounding box center [540, 324] width 345 height 440
type input "[US_STATE][GEOGRAPHIC_DATA]"
select select "[GEOGRAPHIC_DATA]"
click at [865, 212] on input "0.00" at bounding box center [865, 219] width 100 height 23
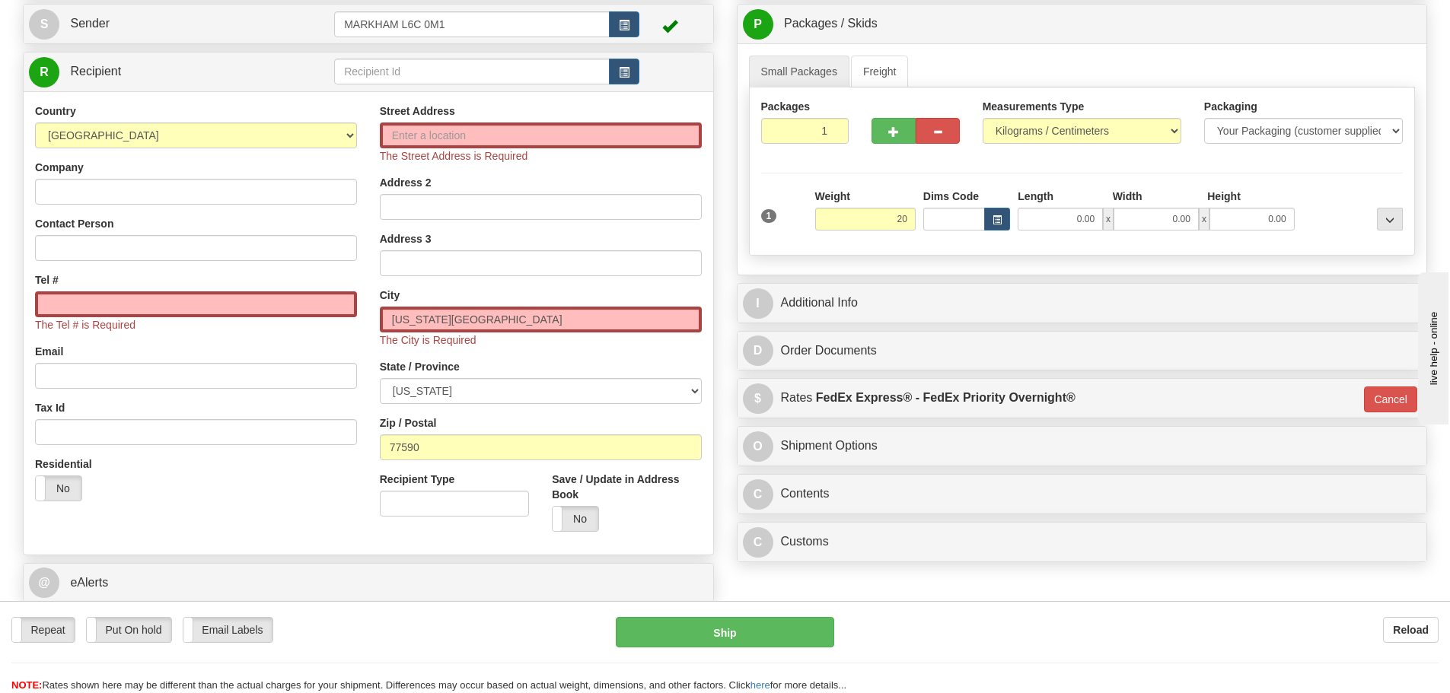
type input "20.00"
type input "01"
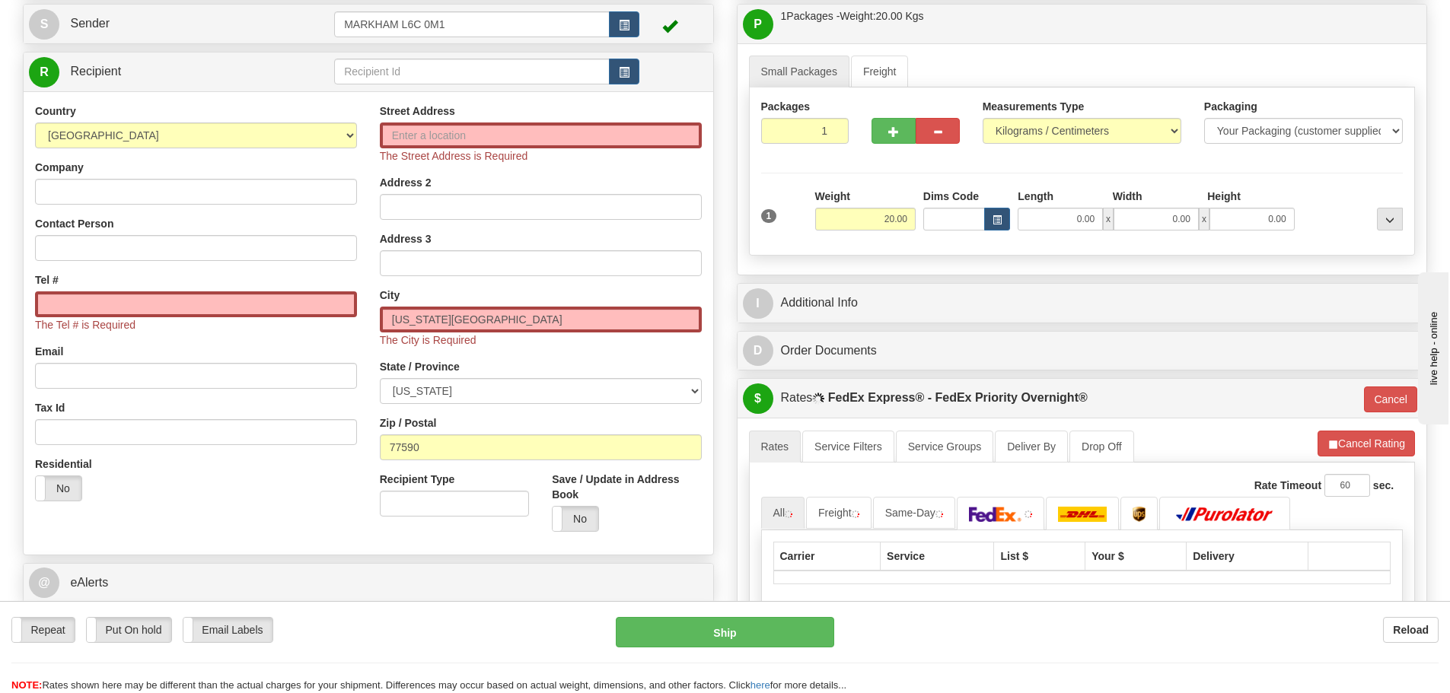
click at [867, 195] on div "Weight 20.00" at bounding box center [865, 210] width 100 height 42
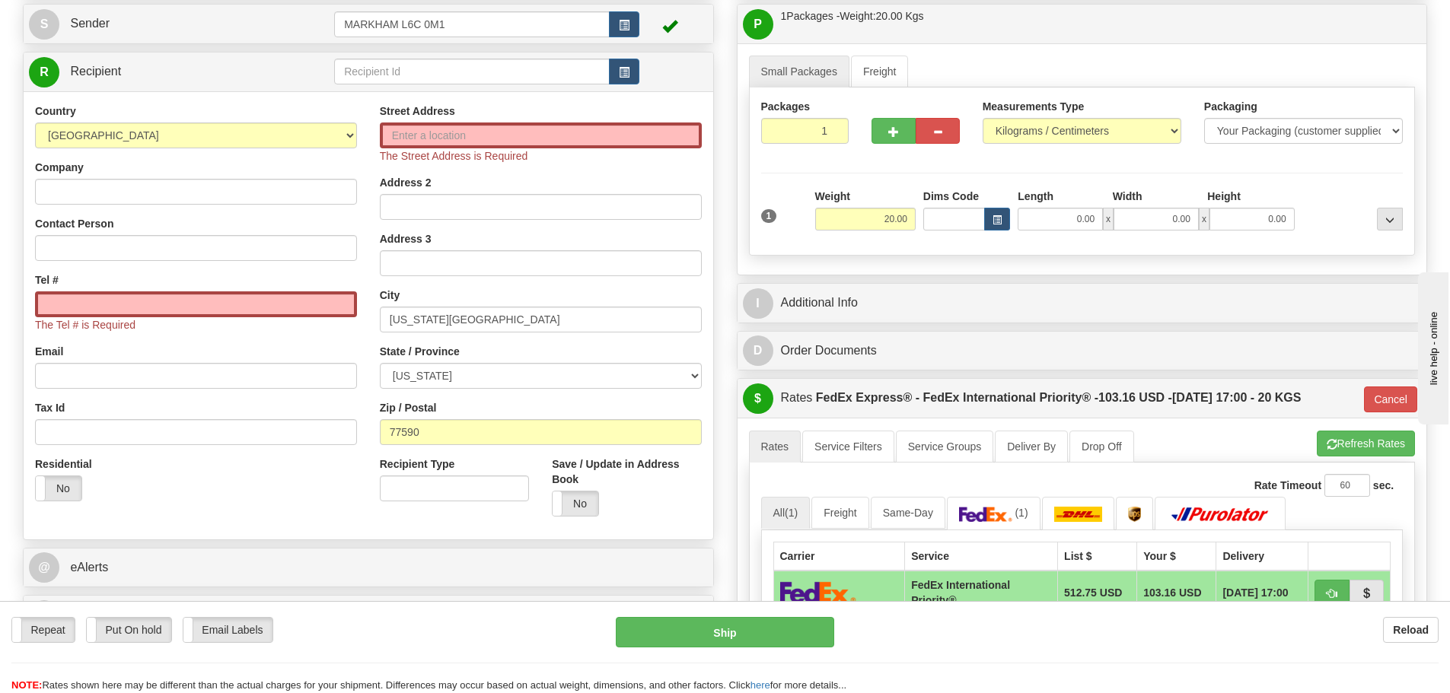
click at [1033, 279] on div "Rate in Account Currency ARN AWG AUD AUS BHD BBD BFR BMD BRC BRL GBP UKL BND BG…" at bounding box center [1082, 449] width 714 height 987
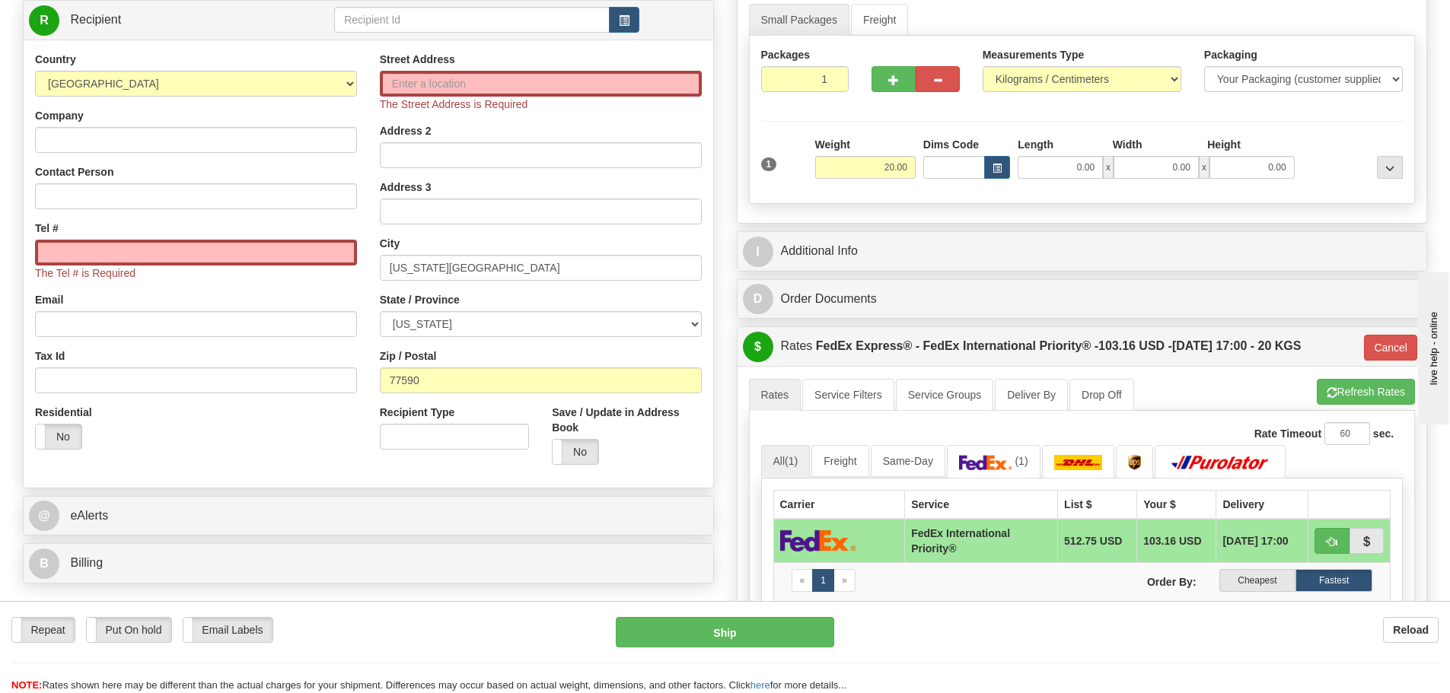
scroll to position [228, 0]
